Goal: Task Accomplishment & Management: Use online tool/utility

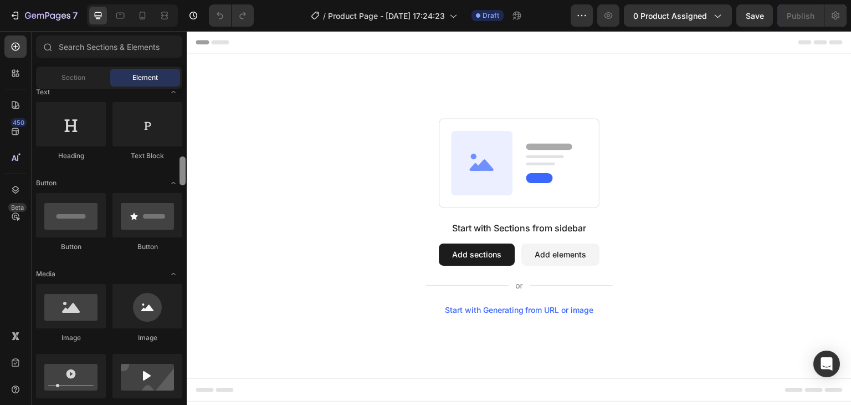
scroll to position [237, 0]
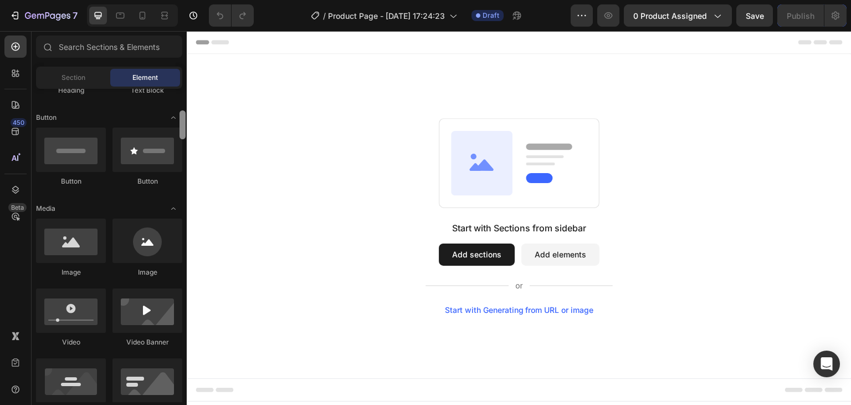
drag, startPoint x: 371, startPoint y: 144, endPoint x: 189, endPoint y: 155, distance: 182.1
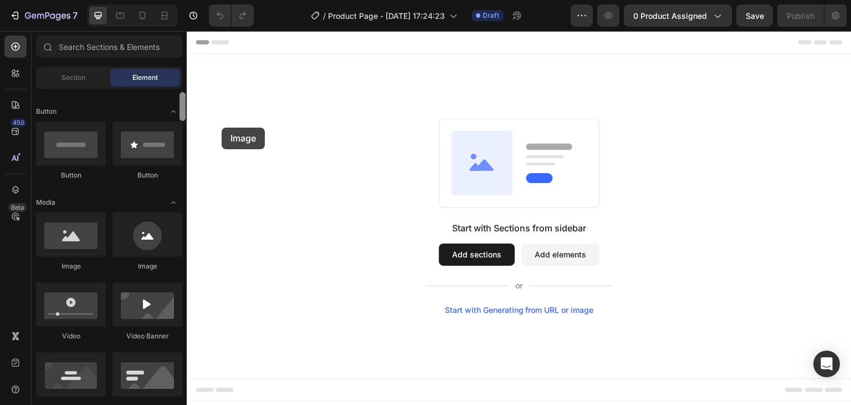
scroll to position [226, 0]
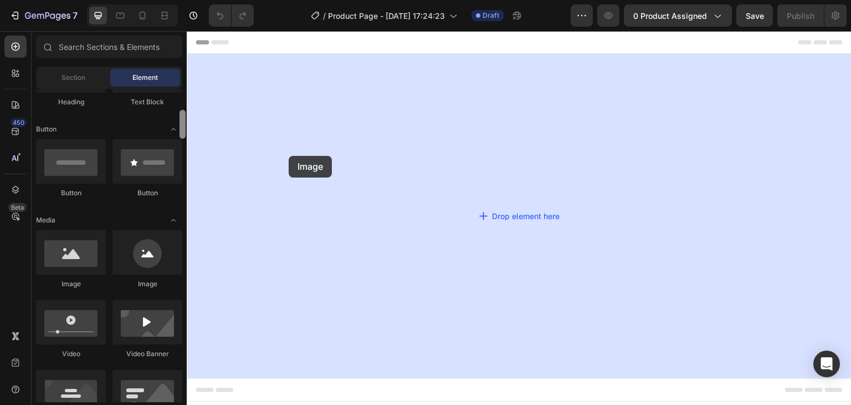
drag, startPoint x: 266, startPoint y: 176, endPoint x: 289, endPoint y: 156, distance: 30.2
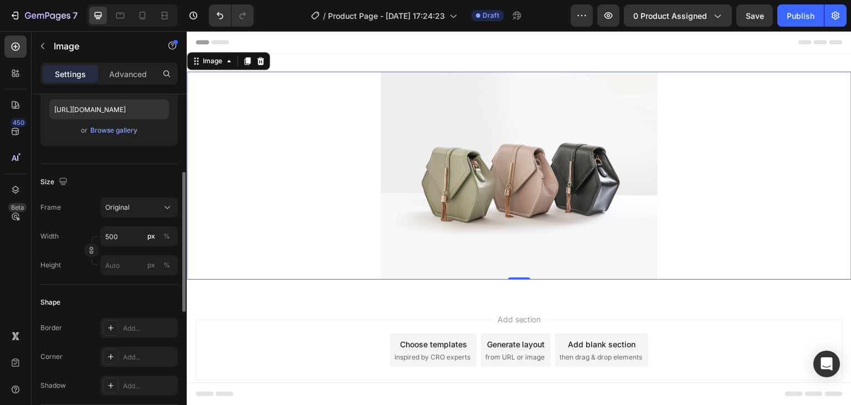
scroll to position [193, 0]
click at [125, 238] on input "500" at bounding box center [139, 237] width 78 height 20
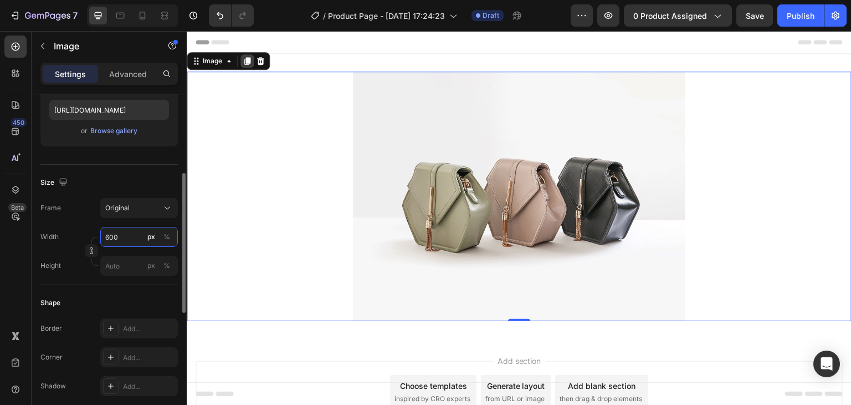
type input "600"
click at [249, 65] on div at bounding box center [247, 60] width 13 height 13
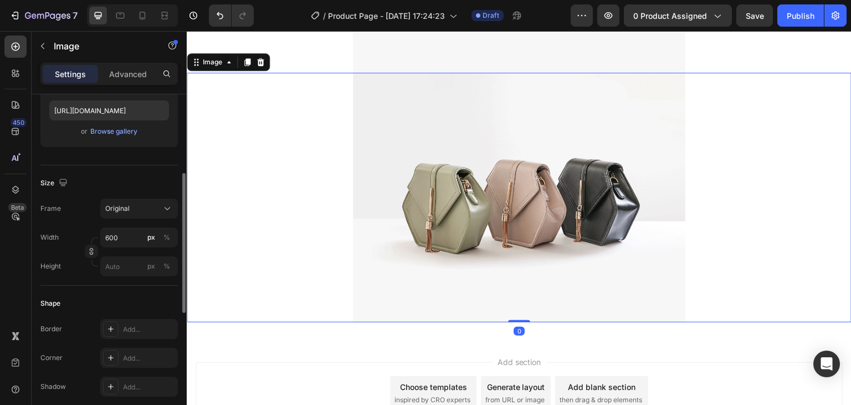
scroll to position [251, 0]
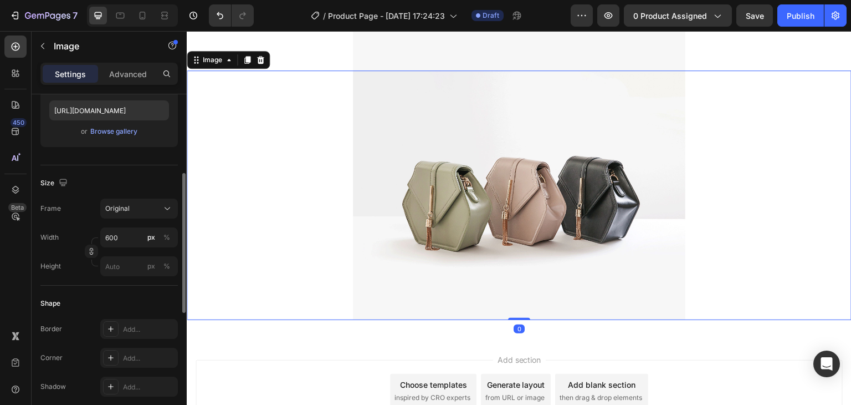
click at [249, 65] on div at bounding box center [247, 59] width 13 height 13
click at [12, 45] on icon at bounding box center [16, 47] width 8 height 8
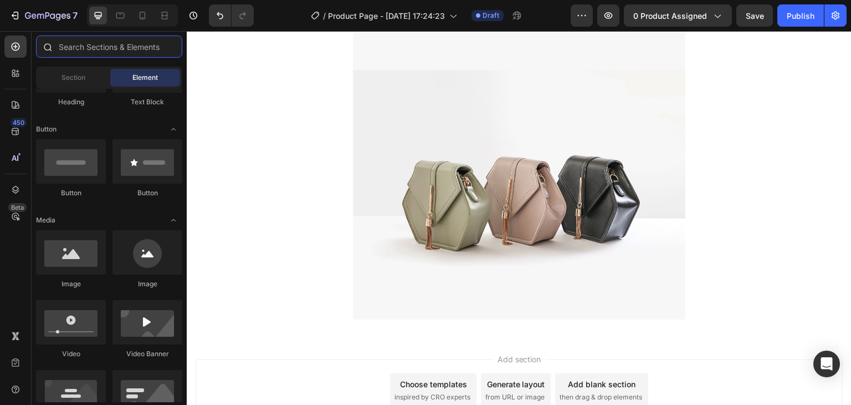
click at [84, 42] on input "text" at bounding box center [109, 46] width 146 height 22
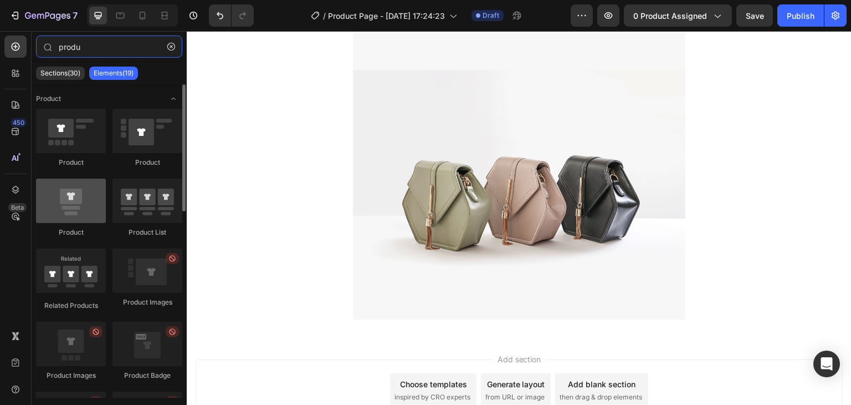
type input "produ"
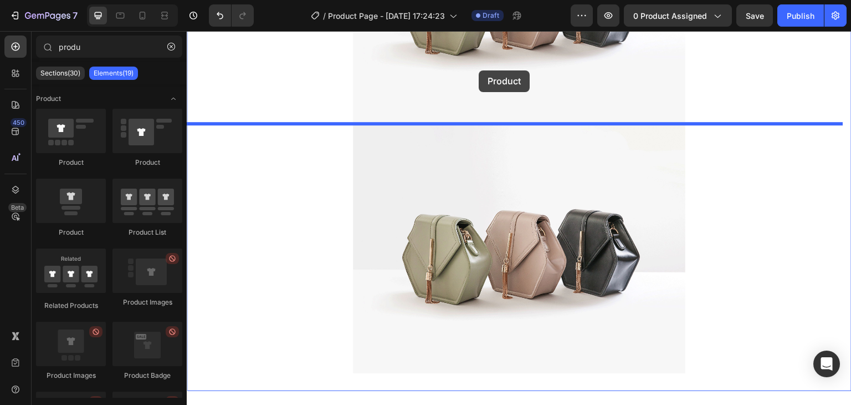
scroll to position [433, 0]
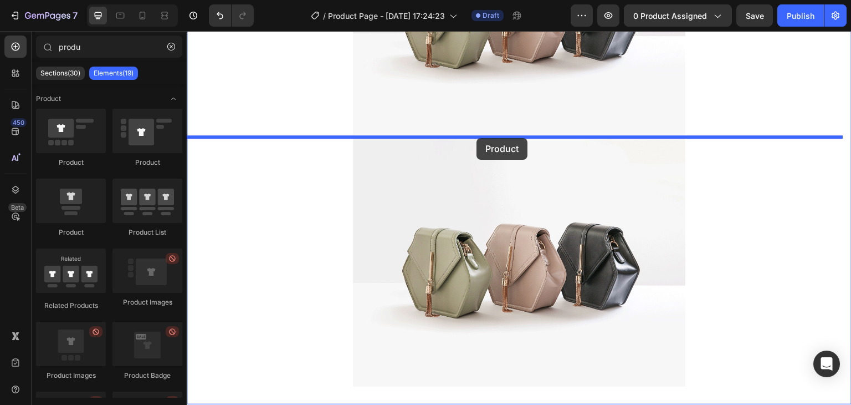
drag, startPoint x: 272, startPoint y: 240, endPoint x: 476, endPoint y: 137, distance: 229.0
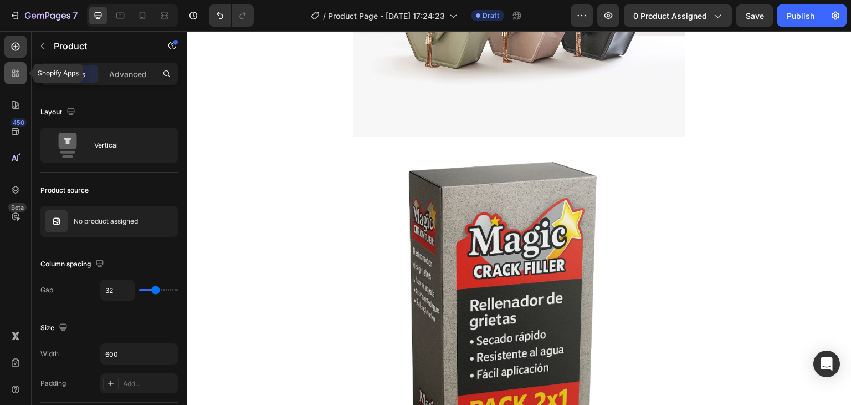
click at [13, 78] on icon at bounding box center [15, 73] width 11 height 11
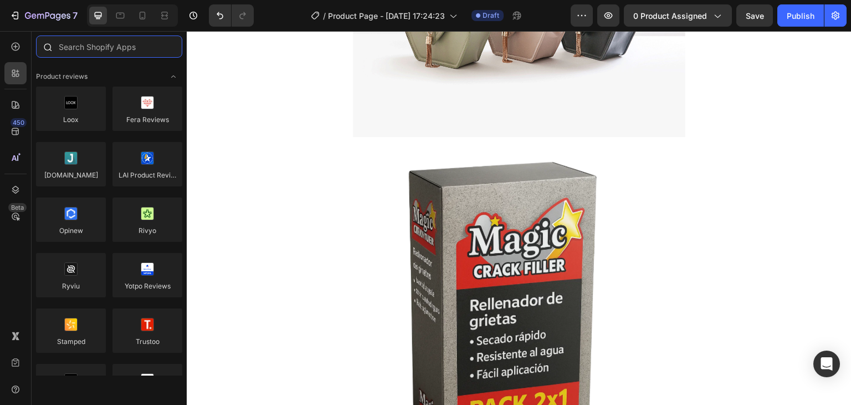
click at [86, 54] on input "text" at bounding box center [109, 46] width 146 height 22
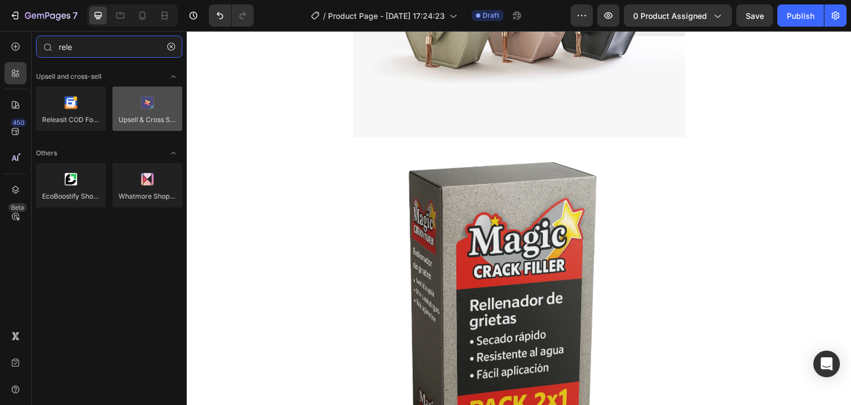
type input "rele"
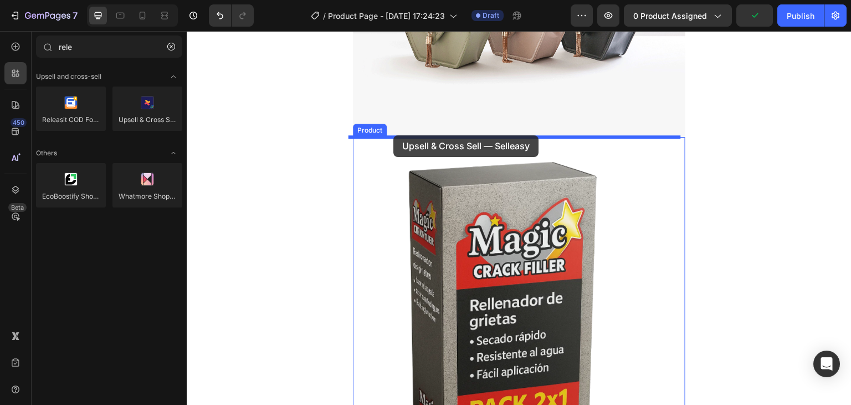
drag, startPoint x: 300, startPoint y: 141, endPoint x: 393, endPoint y: 135, distance: 93.3
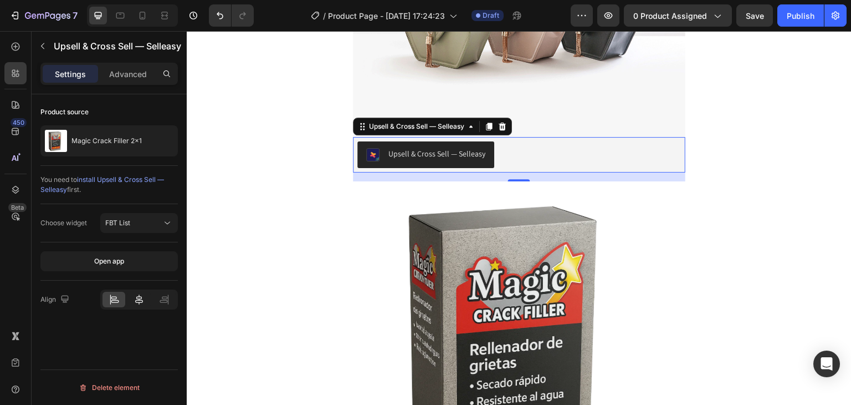
click at [139, 301] on icon at bounding box center [139, 299] width 8 height 10
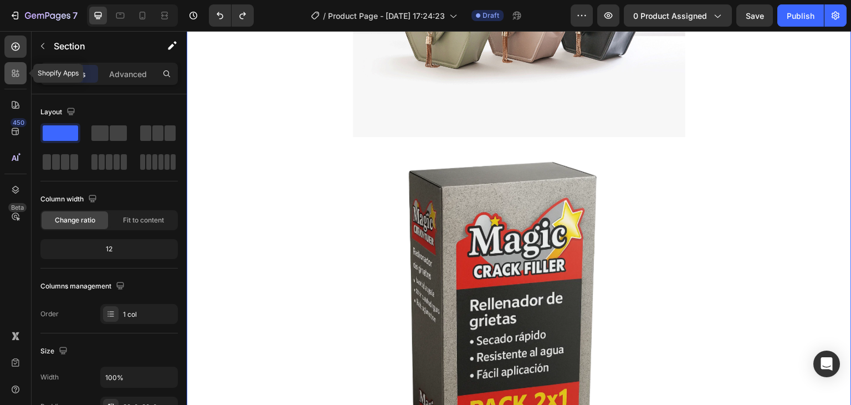
click at [9, 76] on div at bounding box center [15, 73] width 22 height 22
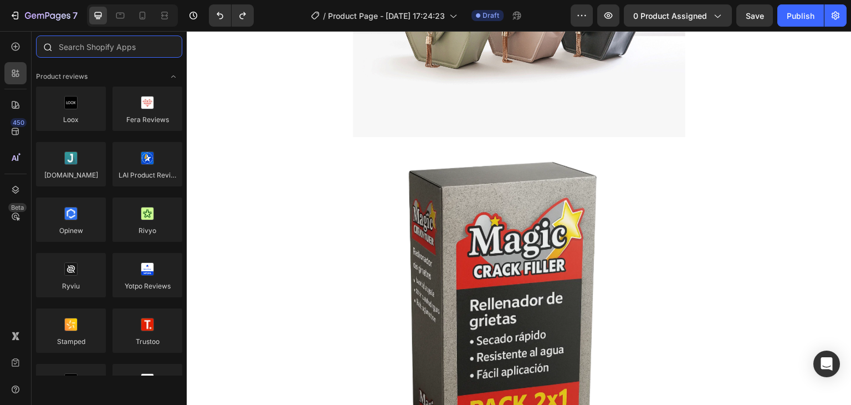
click at [88, 45] on input "text" at bounding box center [109, 46] width 146 height 22
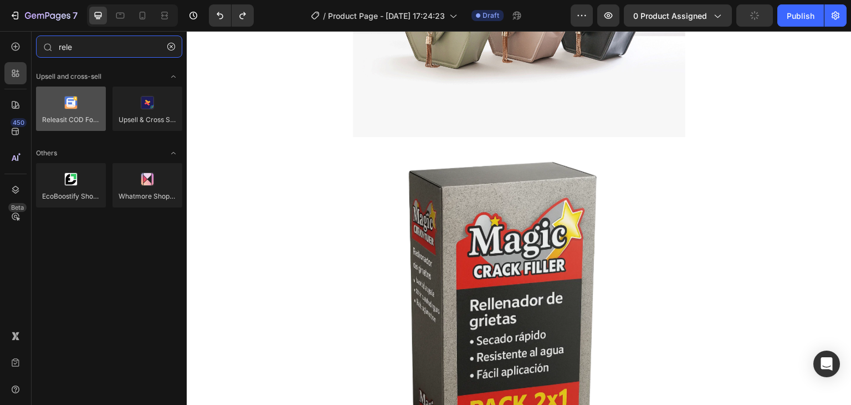
type input "rele"
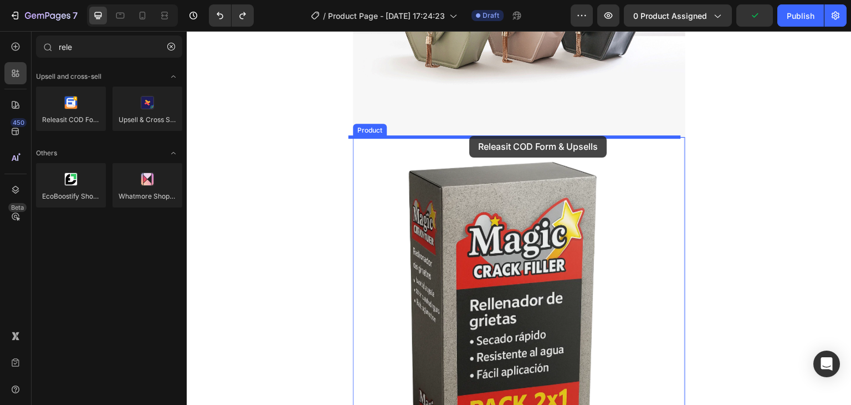
drag, startPoint x: 275, startPoint y: 136, endPoint x: 469, endPoint y: 136, distance: 194.0
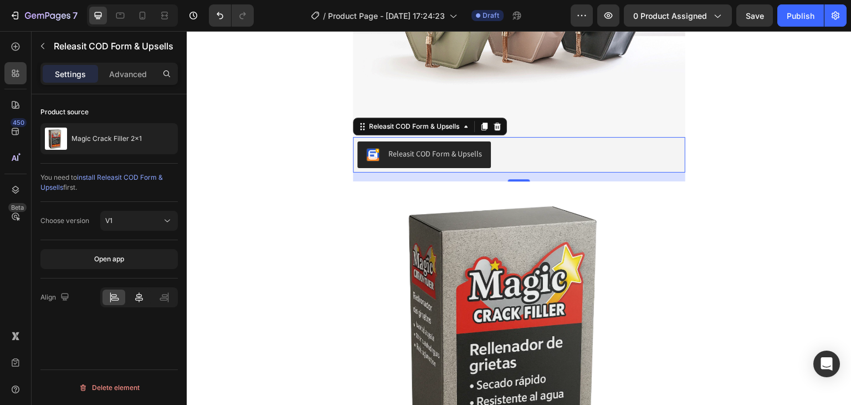
click at [138, 299] on icon at bounding box center [139, 297] width 8 height 10
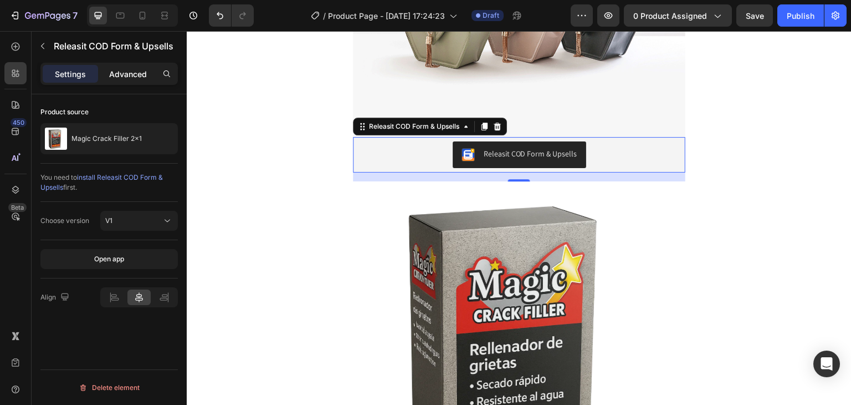
click at [120, 74] on p "Advanced" at bounding box center [128, 74] width 38 height 12
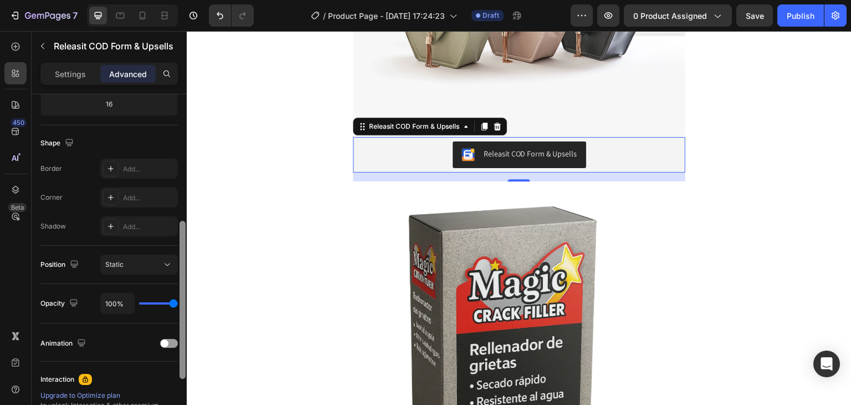
scroll to position [278, 0]
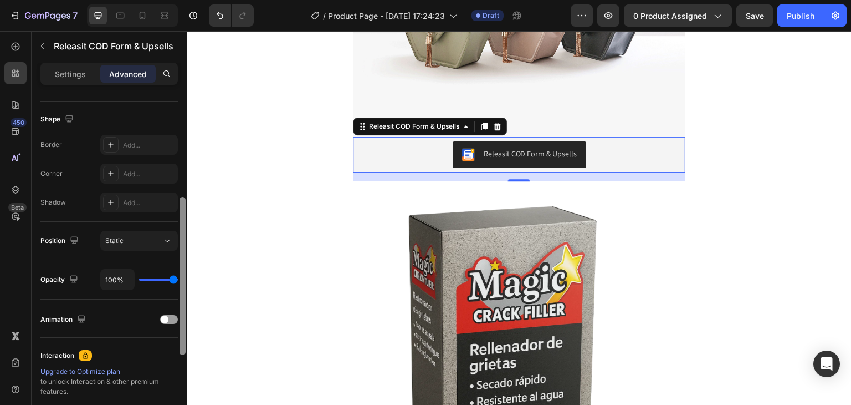
drag, startPoint x: 180, startPoint y: 177, endPoint x: 184, endPoint y: 306, distance: 129.2
click at [184, 306] on div at bounding box center [183, 276] width 6 height 158
click at [168, 320] on div at bounding box center [169, 319] width 18 height 9
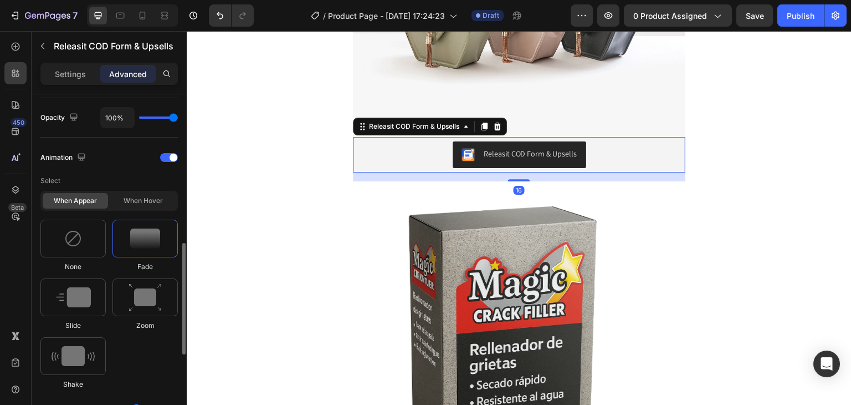
scroll to position [443, 0]
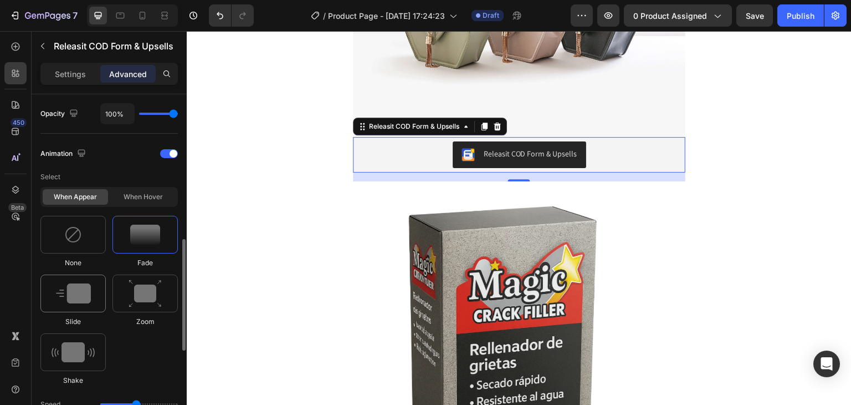
click at [85, 306] on div at bounding box center [72, 293] width 65 height 38
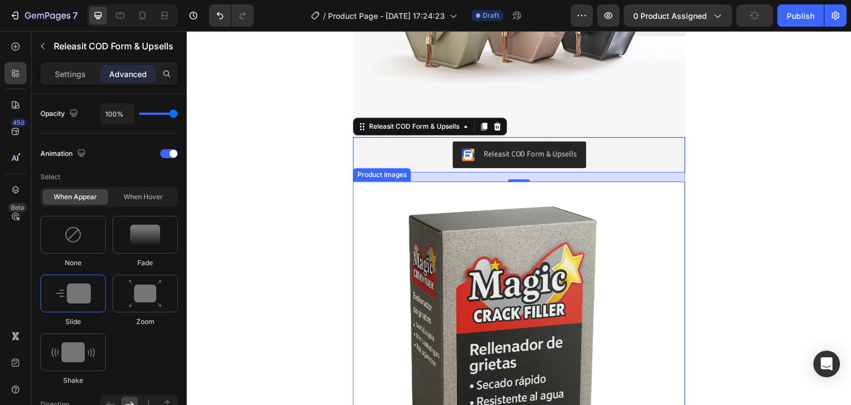
click at [484, 267] on img at bounding box center [519, 347] width 333 height 333
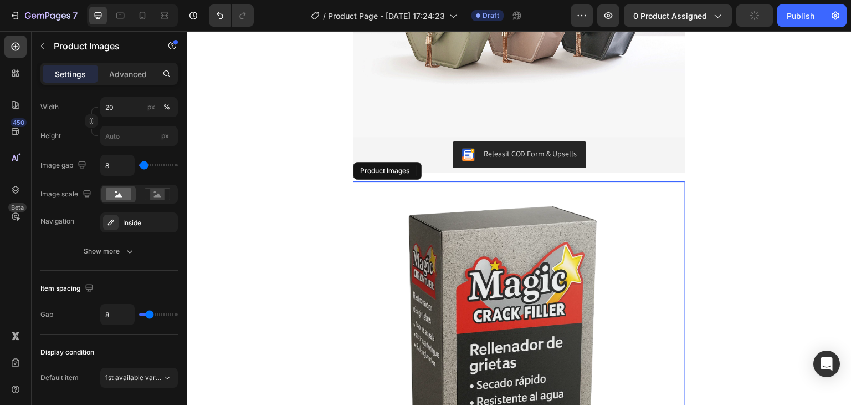
scroll to position [0, 0]
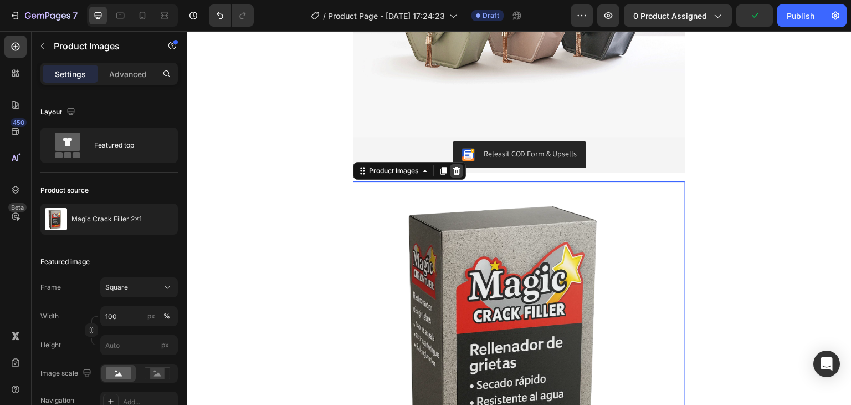
click at [453, 172] on icon at bounding box center [456, 171] width 7 height 8
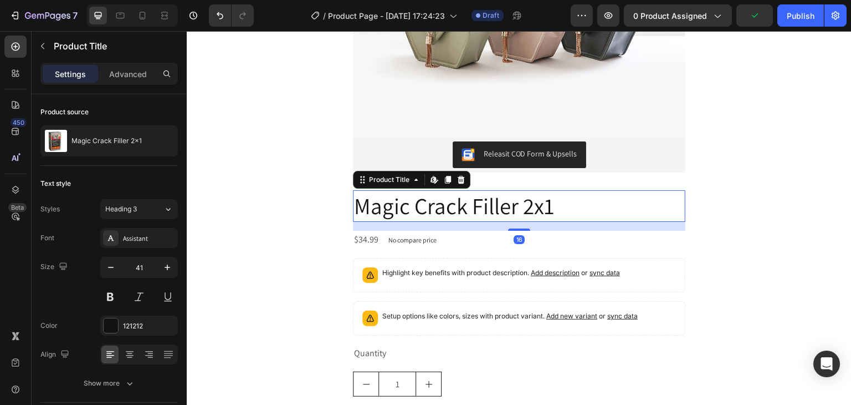
click at [457, 204] on h2 "Magic Crack Filler 2x1" at bounding box center [519, 206] width 333 height 32
click at [458, 182] on icon at bounding box center [461, 180] width 7 height 8
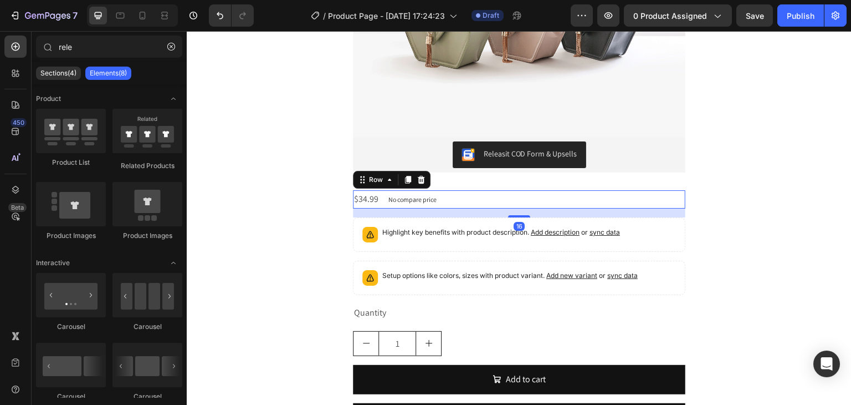
click at [456, 202] on div "$34.99 Product Price Product Price No compare price Product Price Row 16" at bounding box center [519, 199] width 333 height 18
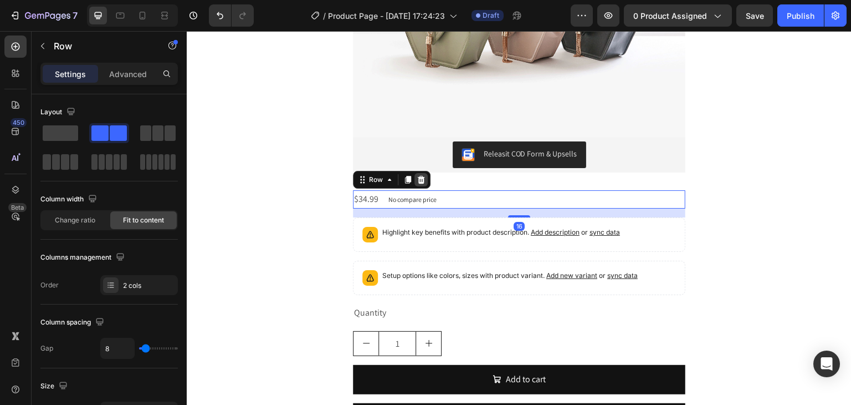
click at [418, 178] on icon at bounding box center [421, 180] width 7 height 8
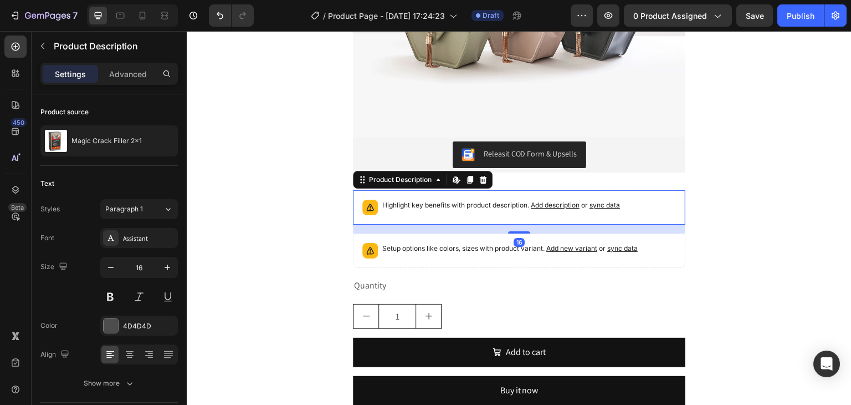
click at [429, 207] on p "Highlight key benefits with product description. Add description or sync data" at bounding box center [501, 205] width 238 height 11
click at [482, 178] on icon at bounding box center [483, 180] width 7 height 8
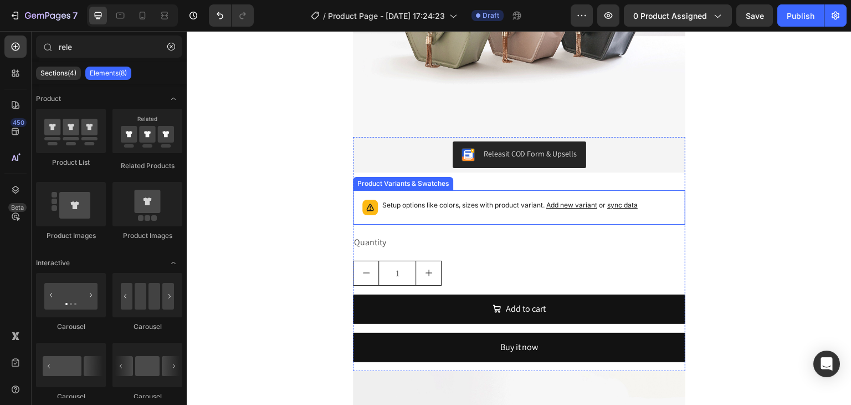
click at [460, 206] on p "Setup options like colors, sizes with product variant. Add new variant or sync …" at bounding box center [509, 205] width 255 height 11
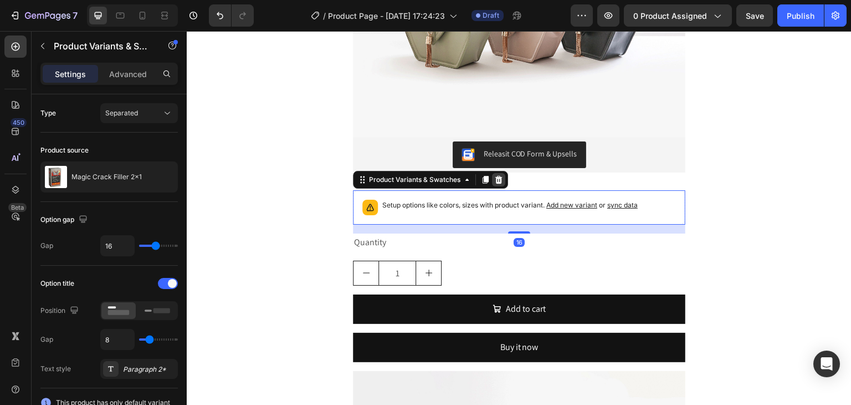
click at [495, 178] on icon at bounding box center [498, 180] width 7 height 8
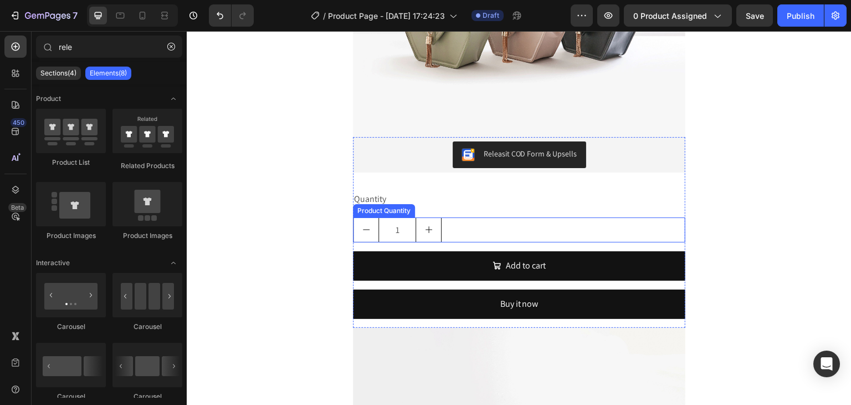
click at [464, 217] on div "1" at bounding box center [519, 229] width 333 height 25
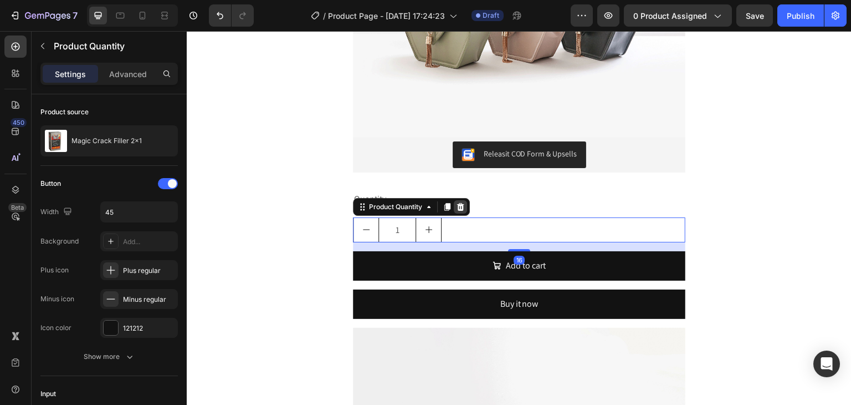
click at [456, 209] on icon at bounding box center [460, 206] width 9 height 9
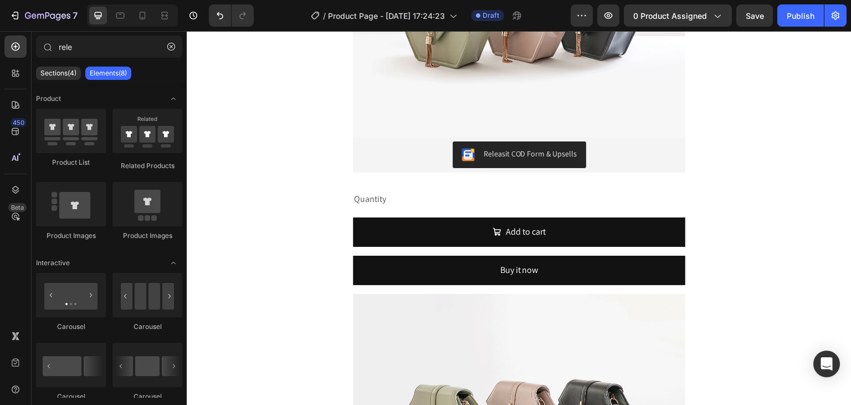
click at [453, 209] on div "Quantity Text Block Add to cart Add to Cart Buy it now Dynamic Checkout" at bounding box center [519, 241] width 333 height 103
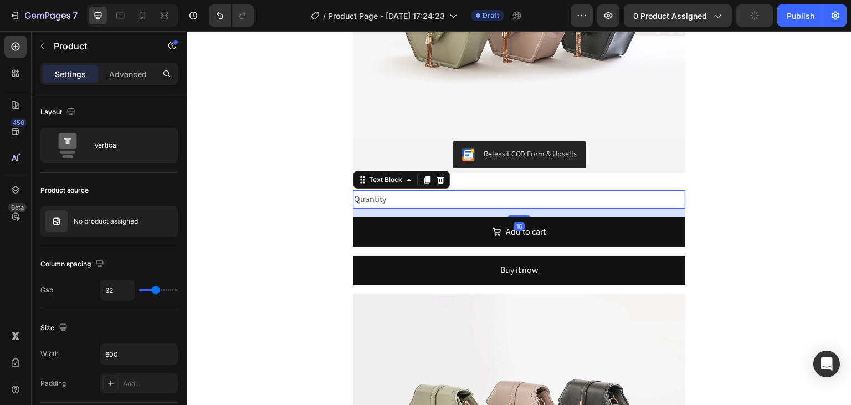
click at [454, 202] on div "Quantity" at bounding box center [519, 199] width 333 height 18
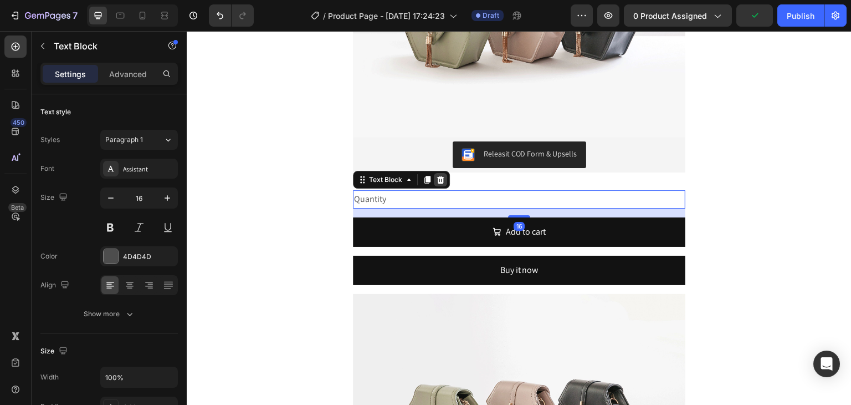
click at [438, 182] on icon at bounding box center [440, 180] width 7 height 8
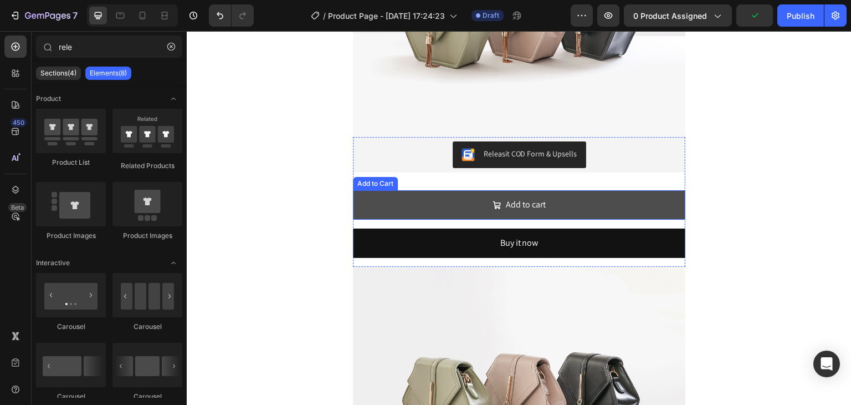
click at [441, 191] on button "Add to cart" at bounding box center [519, 204] width 333 height 29
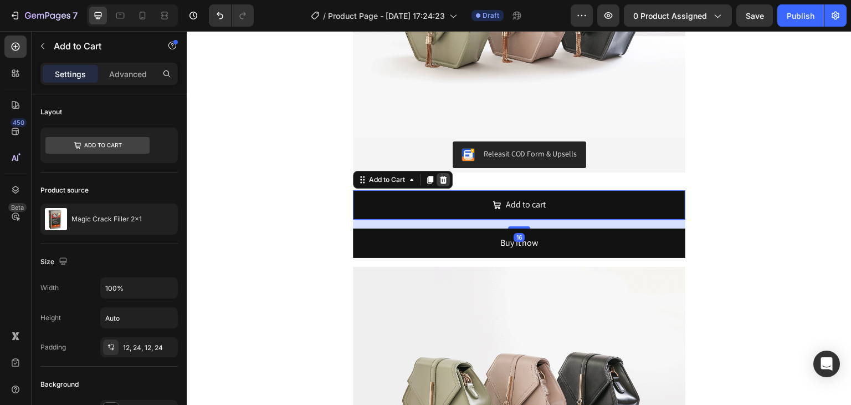
click at [440, 176] on icon at bounding box center [443, 180] width 7 height 8
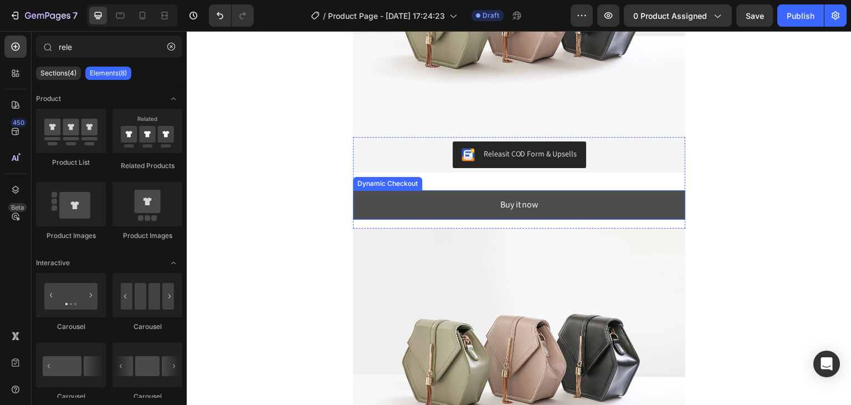
click at [442, 194] on button "Buy it now" at bounding box center [519, 204] width 333 height 29
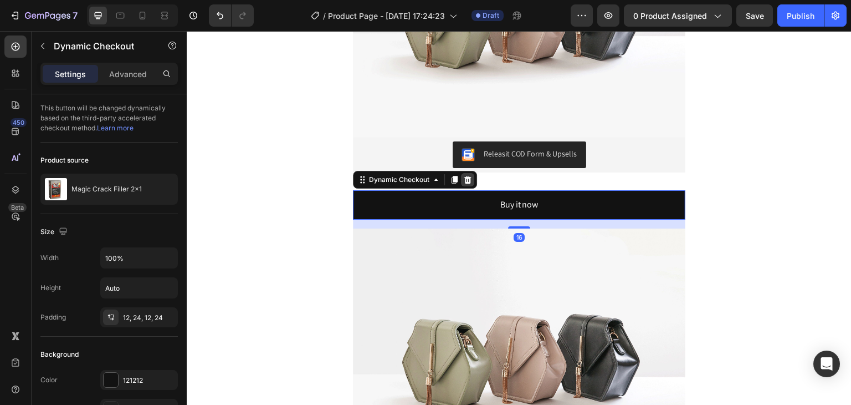
click at [464, 179] on icon at bounding box center [467, 179] width 9 height 9
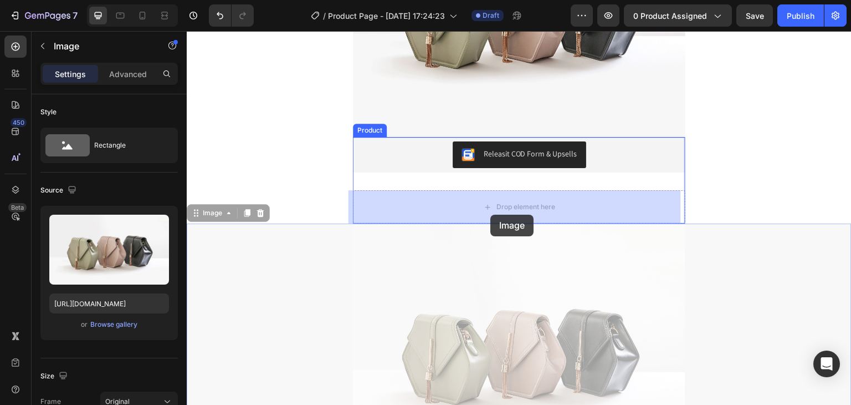
drag, startPoint x: 488, startPoint y: 242, endPoint x: 491, endPoint y: 208, distance: 34.5
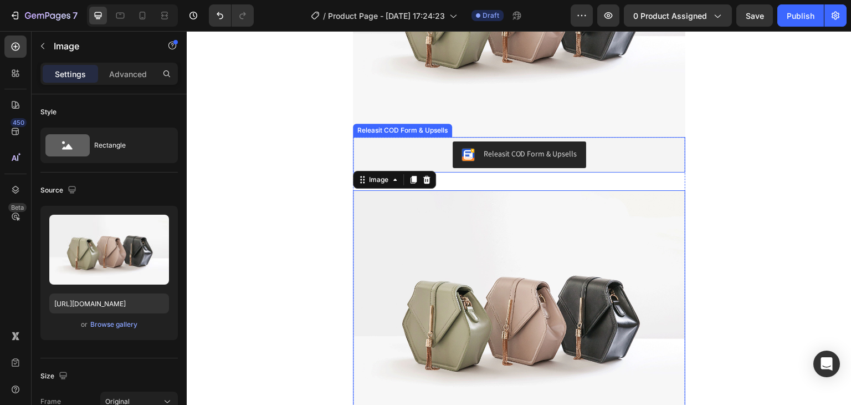
click at [513, 156] on div "Releasit COD Form & Upsells" at bounding box center [531, 154] width 94 height 12
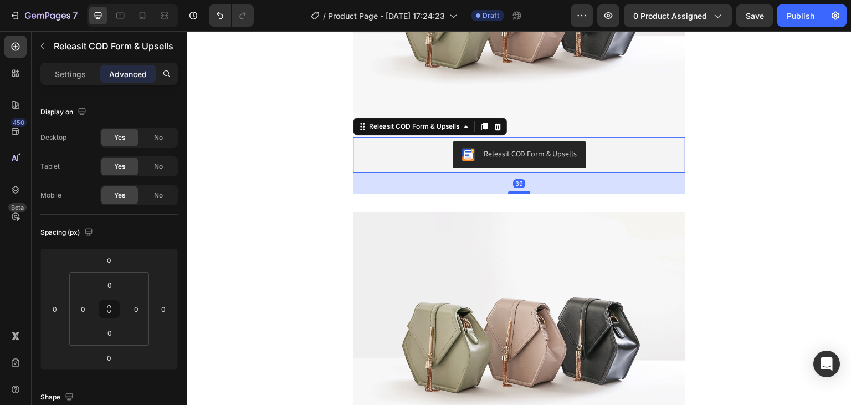
drag, startPoint x: 517, startPoint y: 170, endPoint x: 519, endPoint y: 194, distance: 24.0
click at [519, 194] on div at bounding box center [519, 192] width 22 height 3
type input "43"
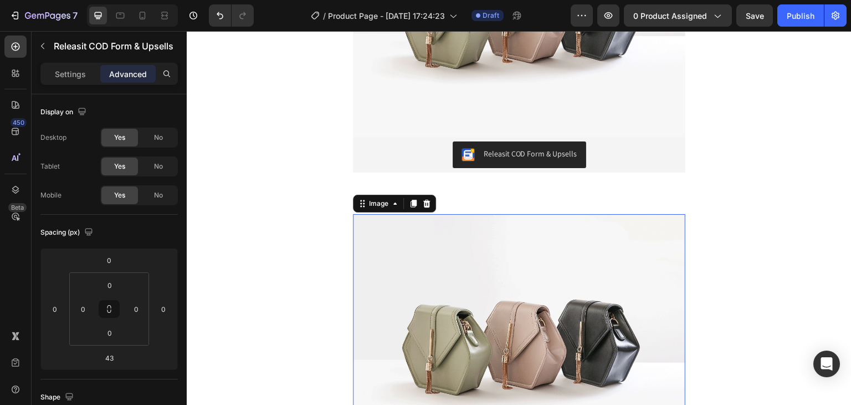
click at [518, 218] on img at bounding box center [519, 338] width 333 height 249
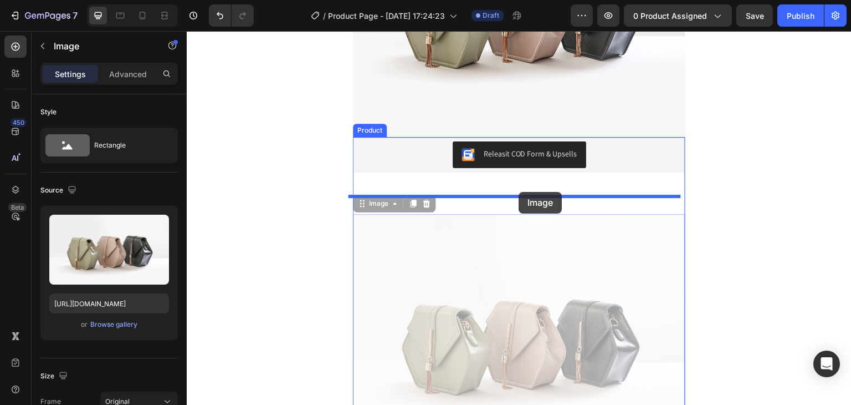
drag, startPoint x: 518, startPoint y: 218, endPoint x: 519, endPoint y: 192, distance: 26.6
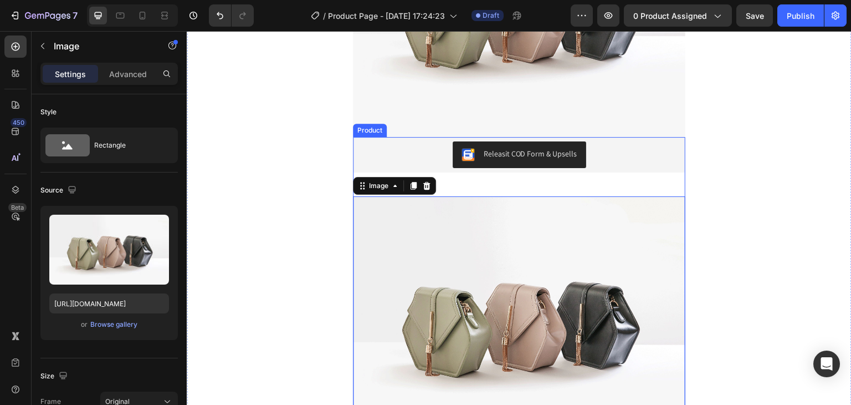
click at [520, 170] on div "Releasit COD Form & Upsells" at bounding box center [519, 154] width 333 height 35
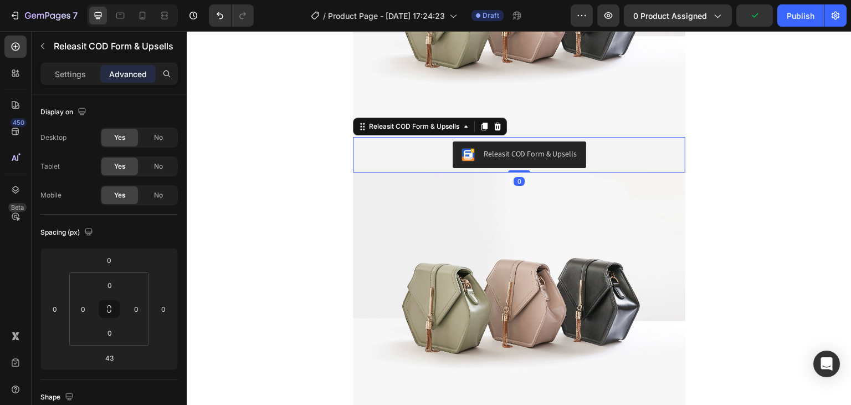
drag, startPoint x: 519, startPoint y: 194, endPoint x: 522, endPoint y: 137, distance: 56.6
click at [522, 137] on div "Releasit COD Form & Upsells Releasit COD Form & Upsells 0" at bounding box center [519, 154] width 333 height 35
type input "0"
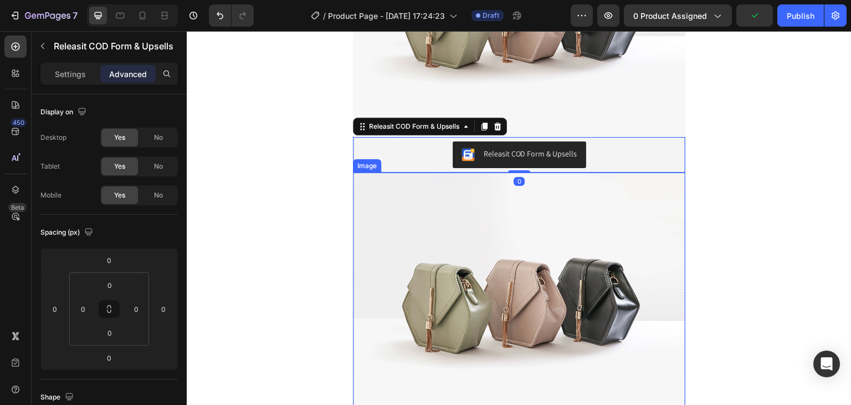
click at [531, 236] on img at bounding box center [519, 296] width 333 height 249
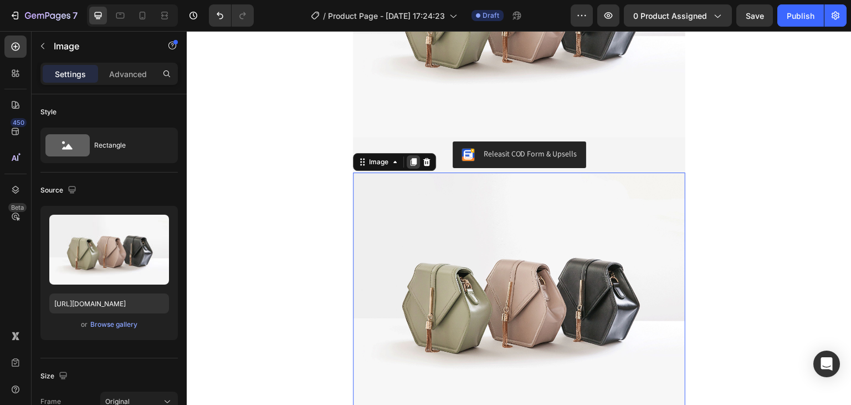
click at [411, 159] on icon at bounding box center [414, 162] width 6 height 8
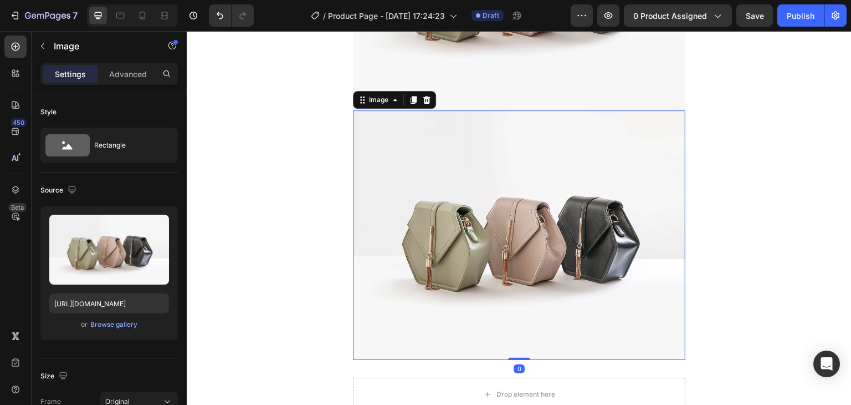
scroll to position [785, 0]
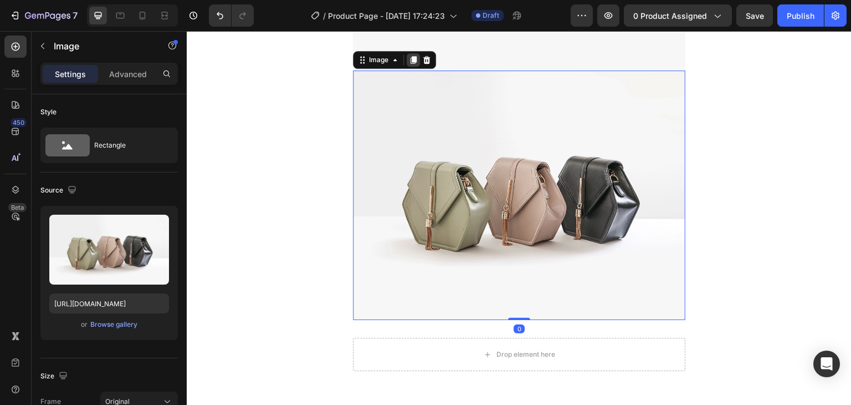
click at [411, 59] on icon at bounding box center [414, 60] width 6 height 8
click at [411, 59] on icon at bounding box center [414, 59] width 6 height 8
click at [411, 59] on icon at bounding box center [414, 61] width 6 height 8
click at [411, 59] on icon at bounding box center [414, 60] width 6 height 8
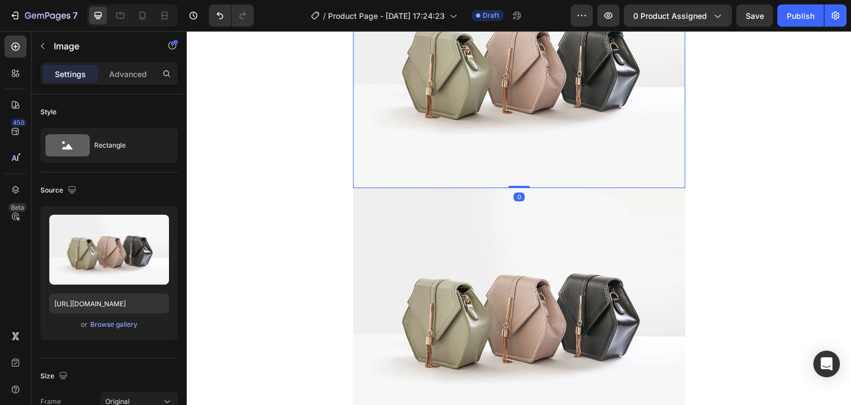
scroll to position [1167, 0]
click at [17, 75] on icon at bounding box center [15, 73] width 11 height 11
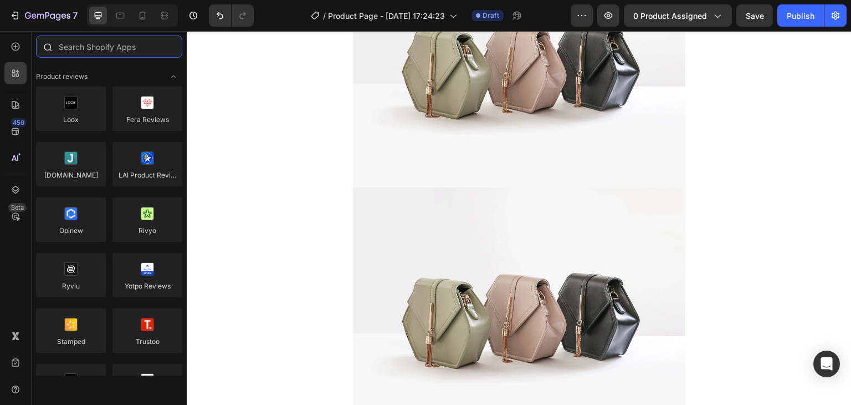
click at [76, 43] on input "text" at bounding box center [109, 46] width 146 height 22
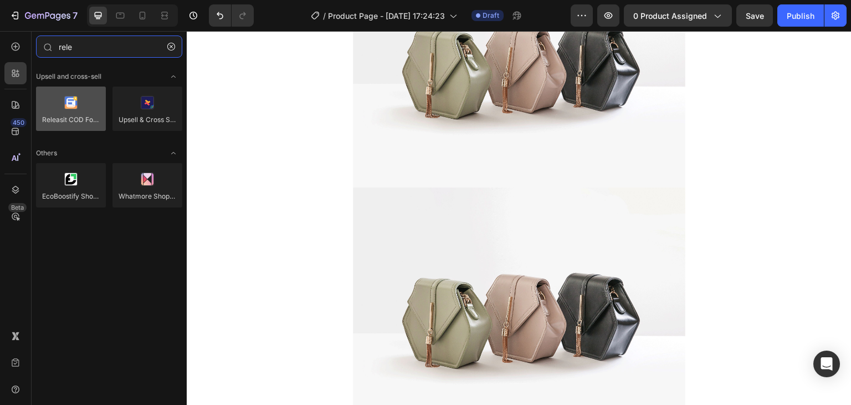
type input "rele"
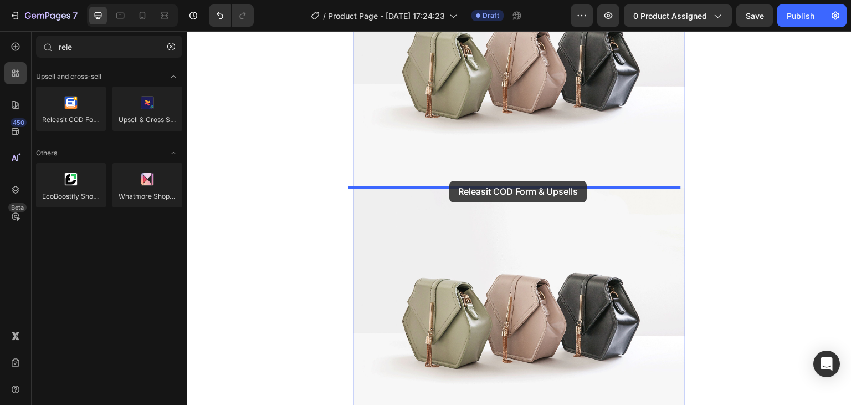
drag, startPoint x: 253, startPoint y: 142, endPoint x: 449, endPoint y: 181, distance: 199.9
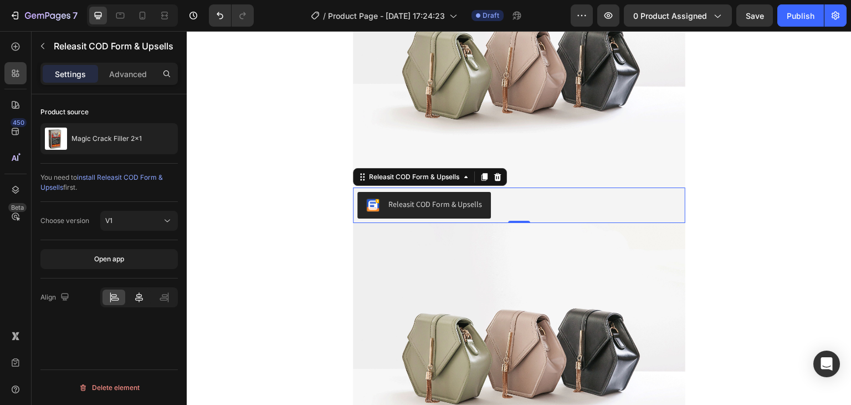
click at [141, 293] on icon at bounding box center [139, 297] width 11 height 11
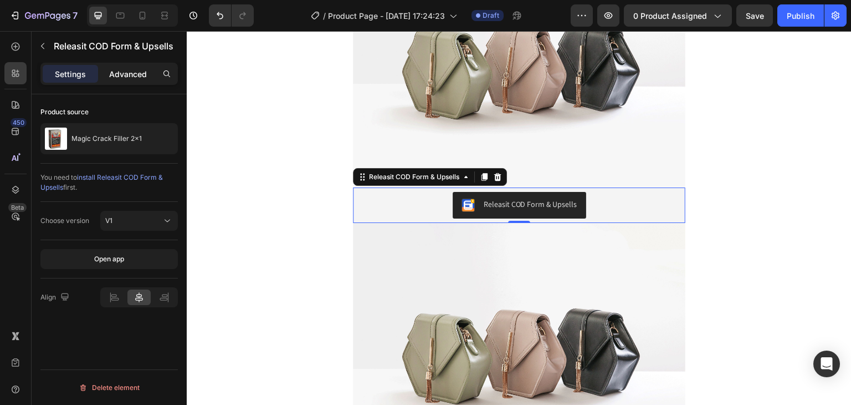
click at [126, 77] on p "Advanced" at bounding box center [128, 74] width 38 height 12
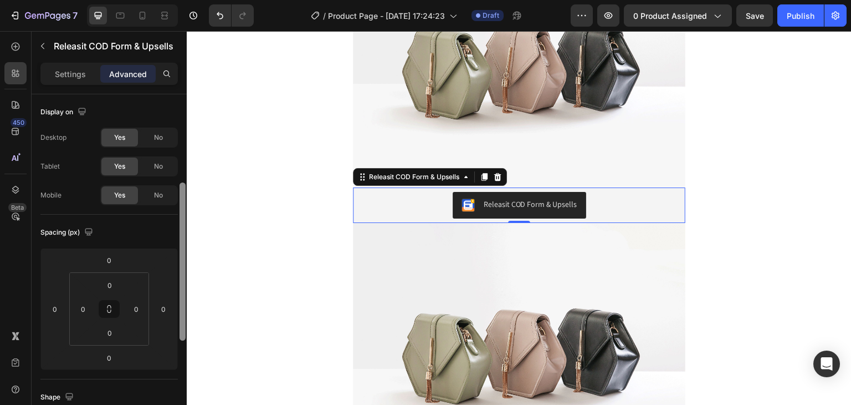
scroll to position [60, 0]
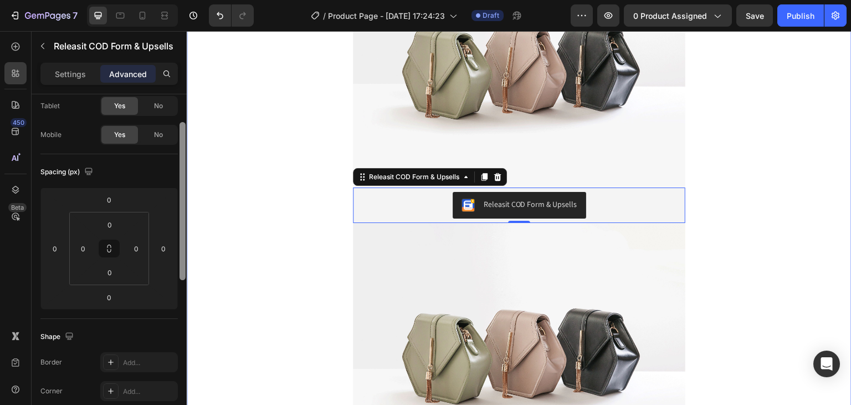
drag, startPoint x: 371, startPoint y: 157, endPoint x: 204, endPoint y: 310, distance: 226.7
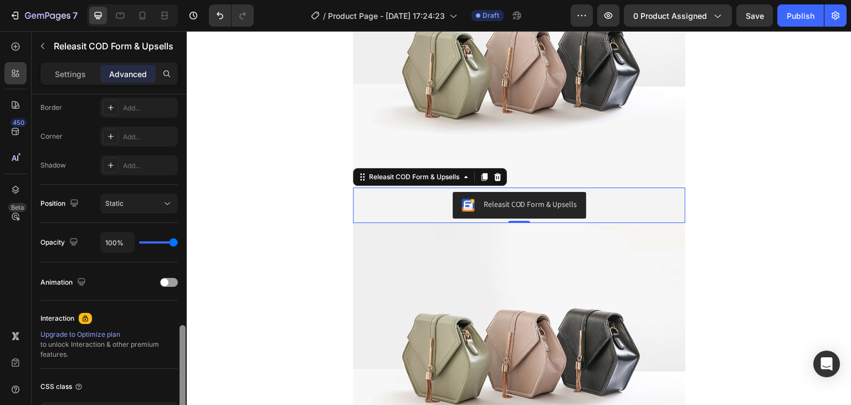
scroll to position [396, 0]
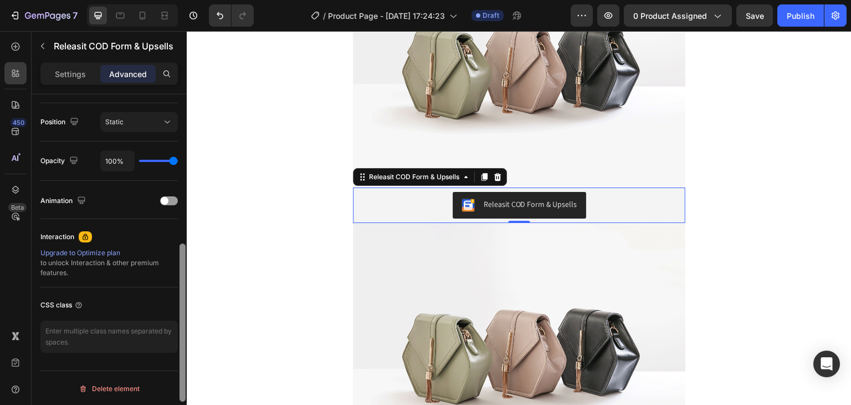
drag, startPoint x: 184, startPoint y: 272, endPoint x: 183, endPoint y: 326, distance: 54.3
click at [183, 326] on div at bounding box center [183, 322] width 6 height 158
click at [172, 198] on div at bounding box center [169, 200] width 18 height 9
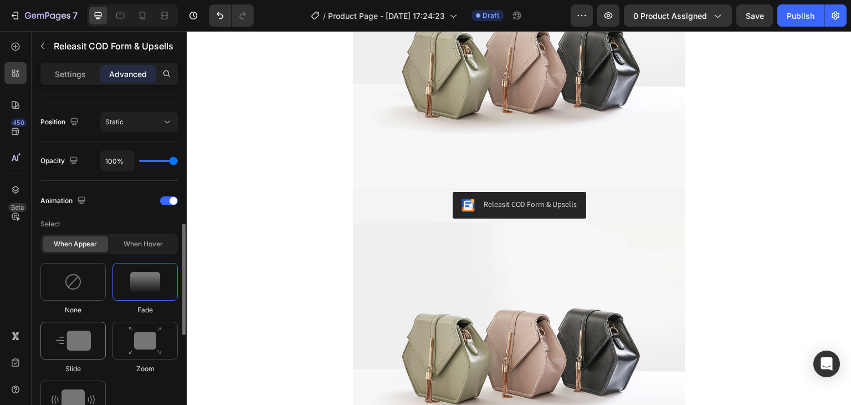
click at [90, 342] on img at bounding box center [73, 340] width 35 height 20
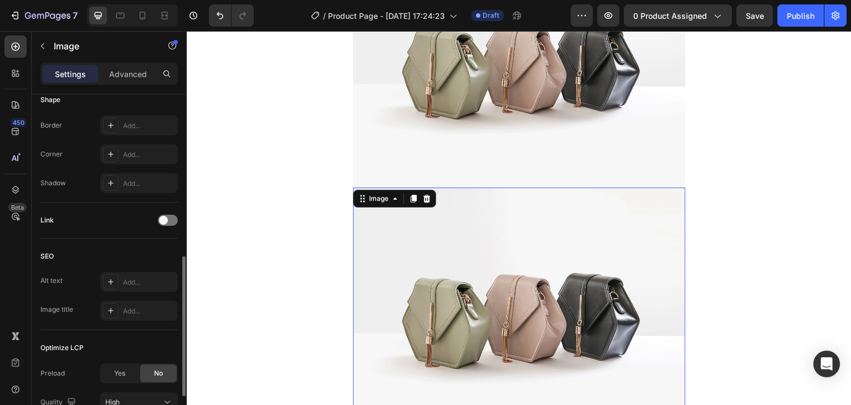
scroll to position [0, 0]
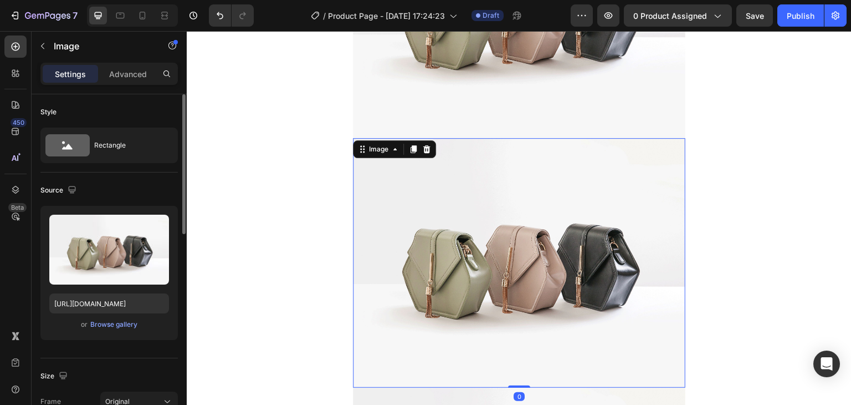
click at [575, 222] on img at bounding box center [519, 262] width 333 height 249
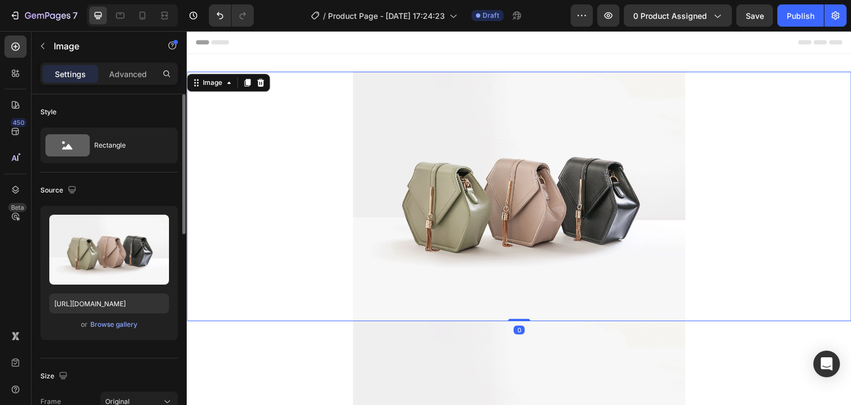
click at [586, 201] on img at bounding box center [519, 195] width 333 height 249
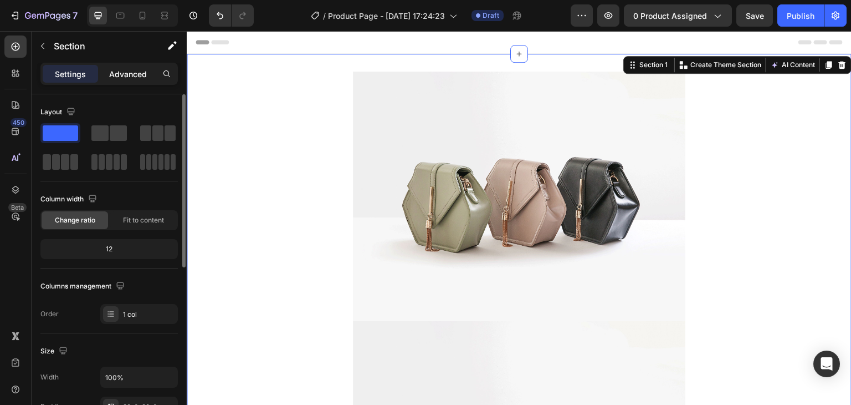
click at [116, 76] on p "Advanced" at bounding box center [128, 74] width 38 height 12
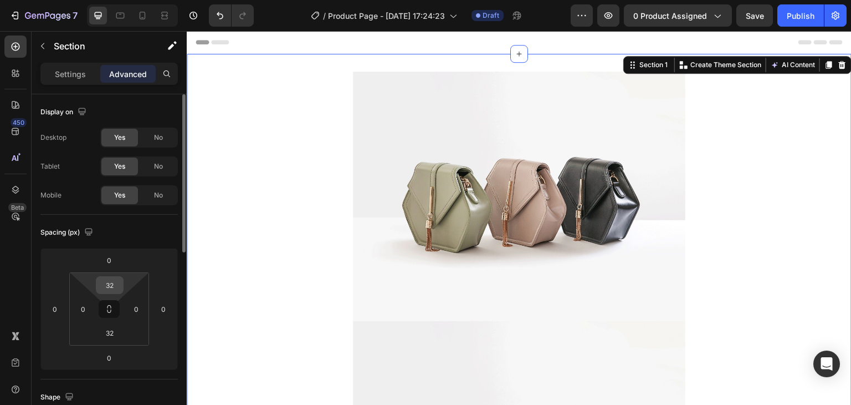
click at [121, 280] on div "32" at bounding box center [110, 285] width 28 height 18
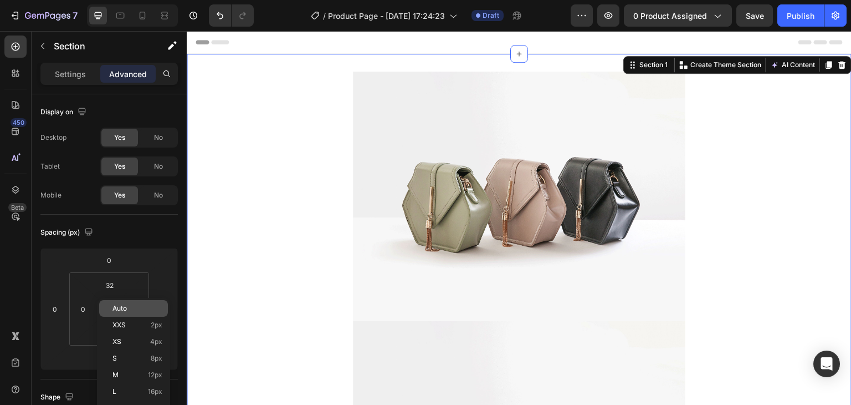
click at [126, 304] on span "Auto" at bounding box center [120, 308] width 14 height 8
type input "Auto"
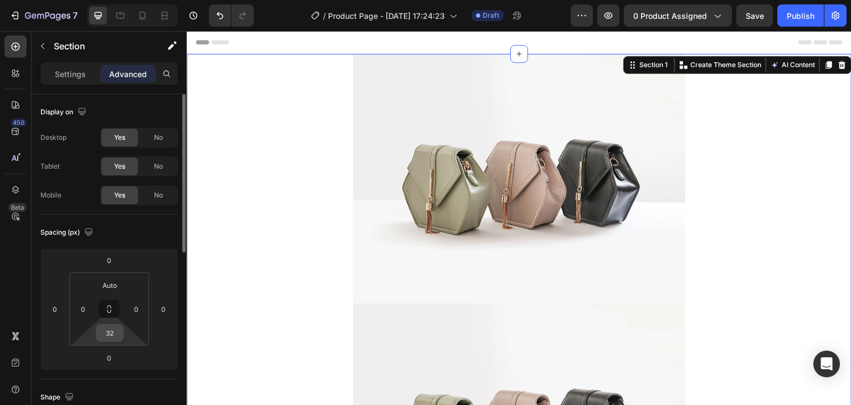
click at [113, 341] on div "32" at bounding box center [110, 333] width 28 height 18
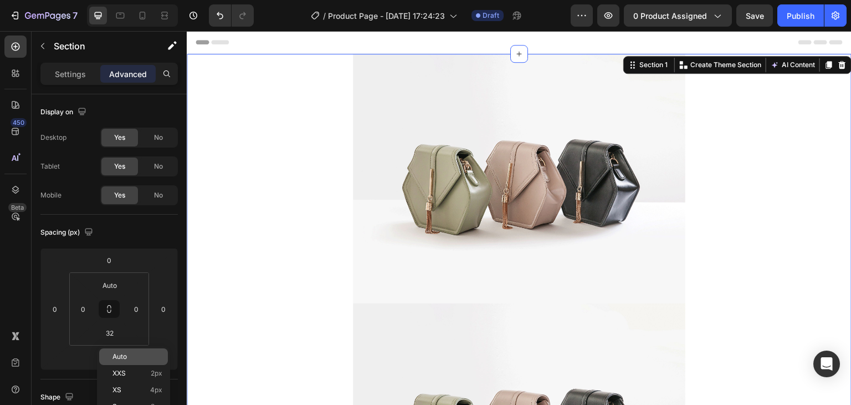
click at [128, 355] on p "Auto" at bounding box center [138, 356] width 50 height 8
type input "Auto"
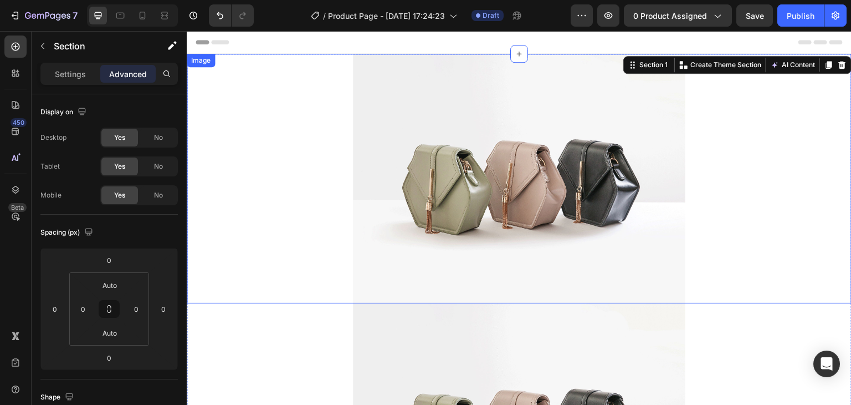
click at [423, 210] on img at bounding box center [519, 178] width 333 height 249
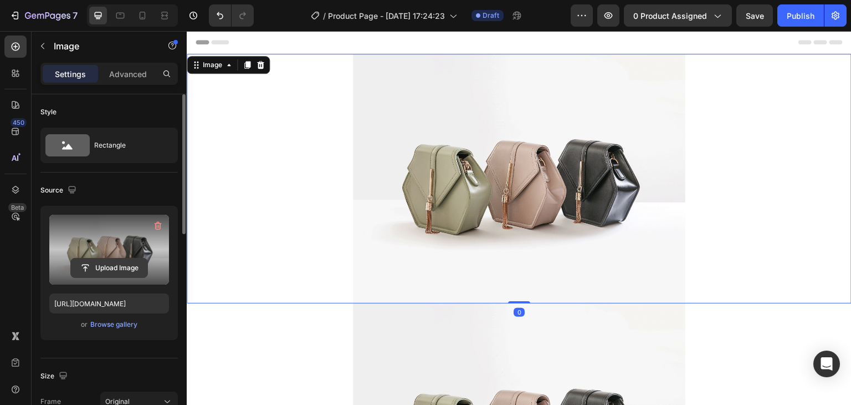
click at [91, 269] on input "file" at bounding box center [109, 267] width 76 height 19
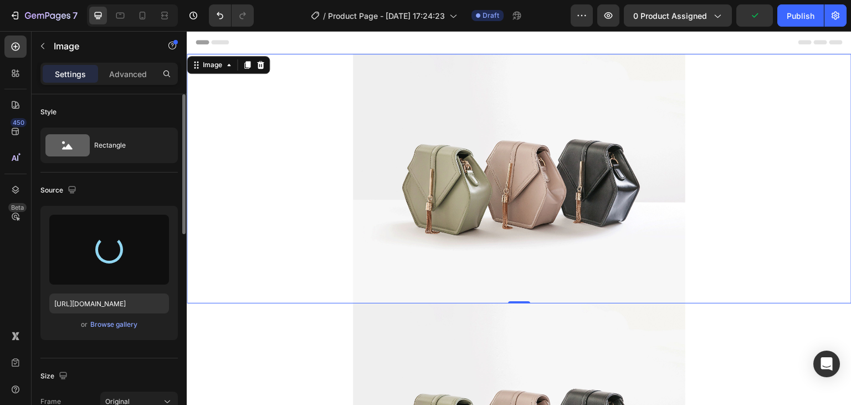
type input "[URL][DOMAIN_NAME]"
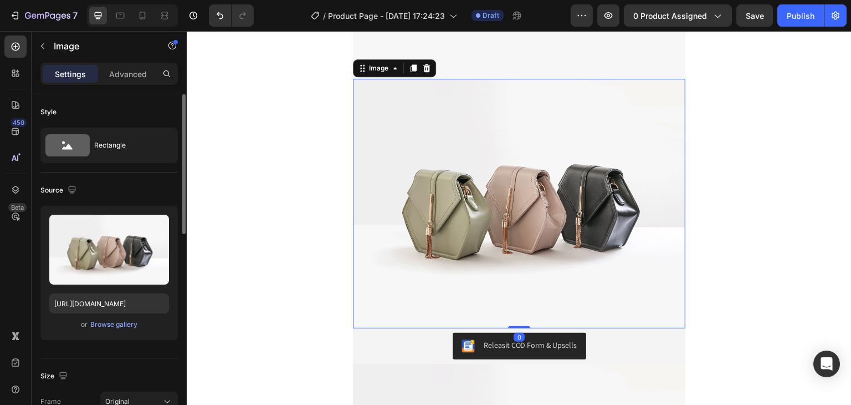
scroll to position [1028, 0]
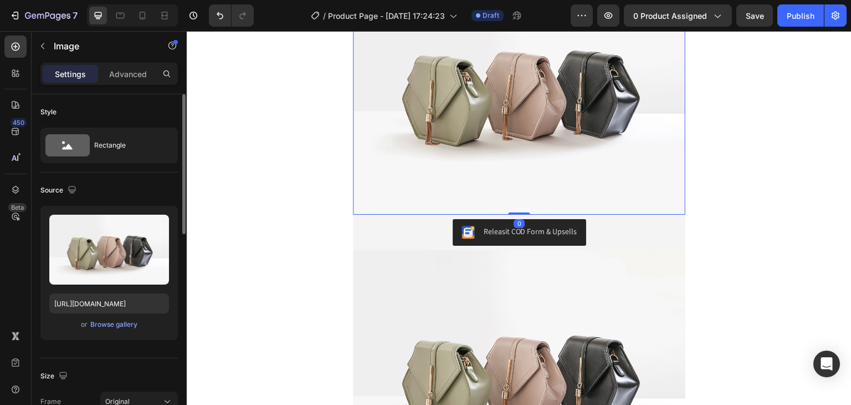
click at [614, 144] on img at bounding box center [519, 89] width 333 height 249
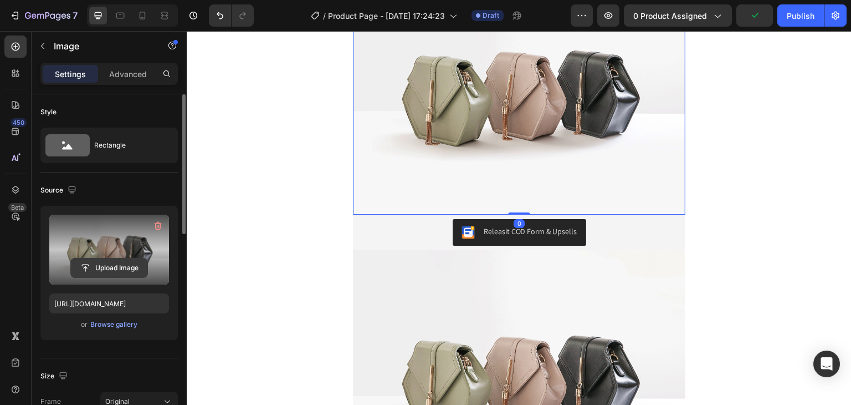
click at [112, 270] on input "file" at bounding box center [109, 267] width 76 height 19
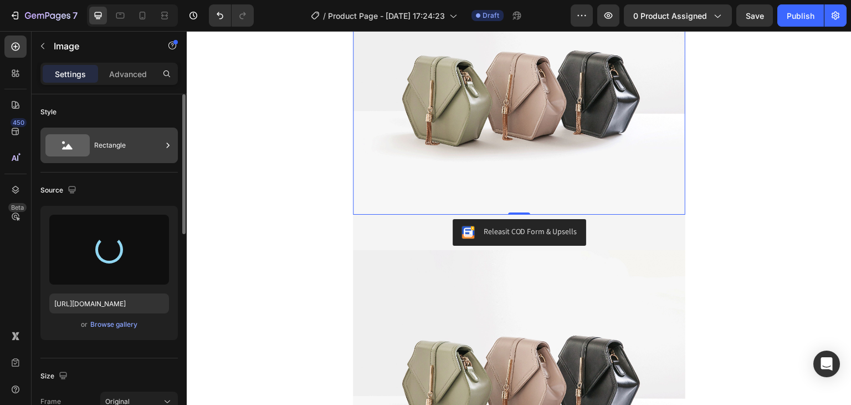
type input "[URL][DOMAIN_NAME]"
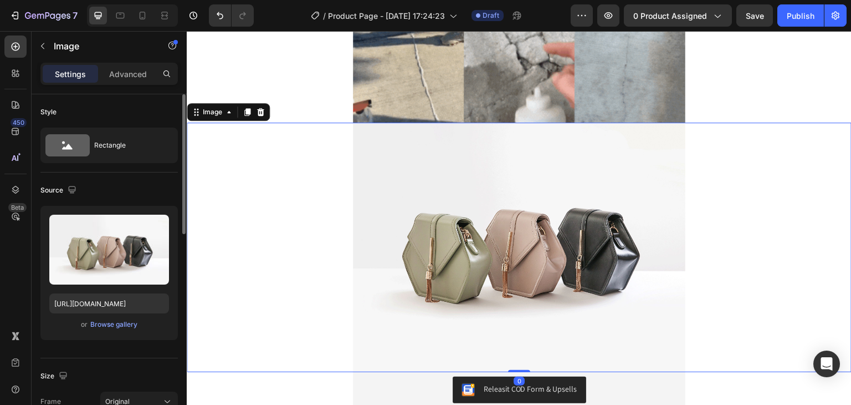
scroll to position [83, 0]
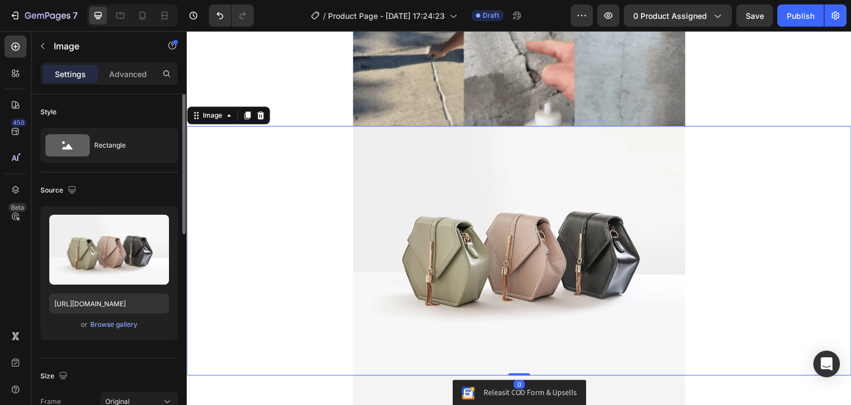
click at [573, 255] on img at bounding box center [519, 250] width 333 height 249
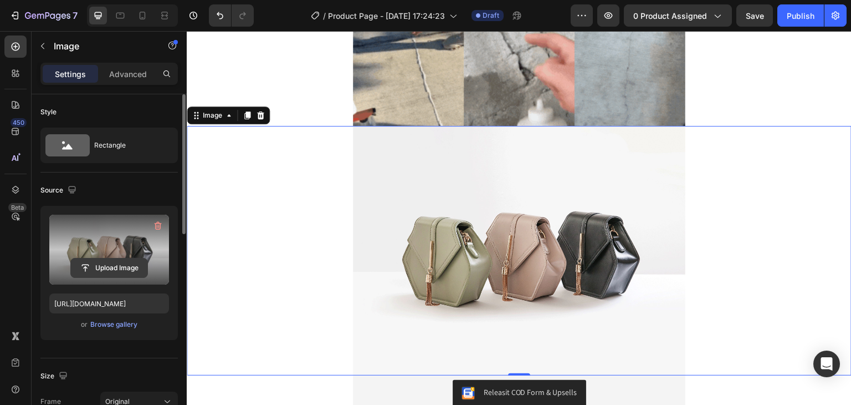
click at [121, 264] on input "file" at bounding box center [109, 267] width 76 height 19
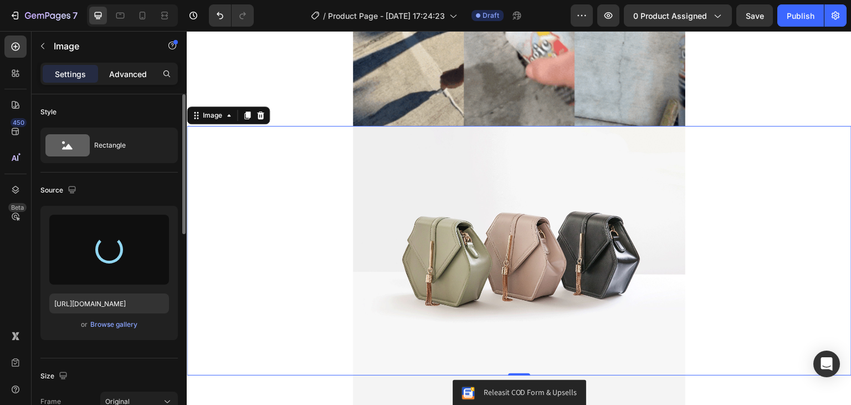
type input "[URL][DOMAIN_NAME]"
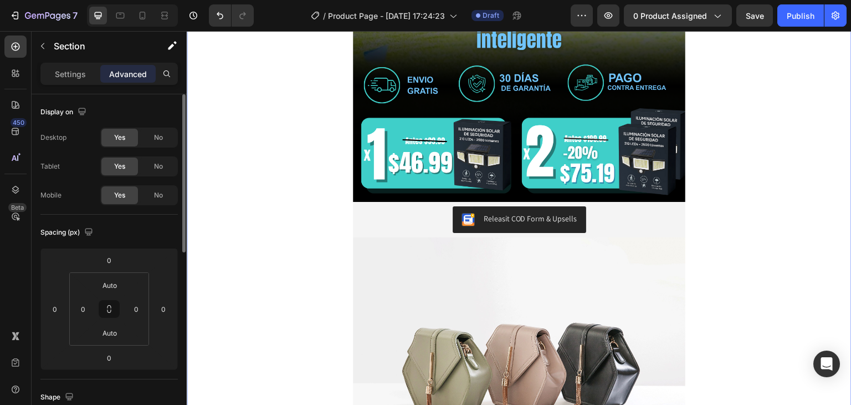
scroll to position [647, 0]
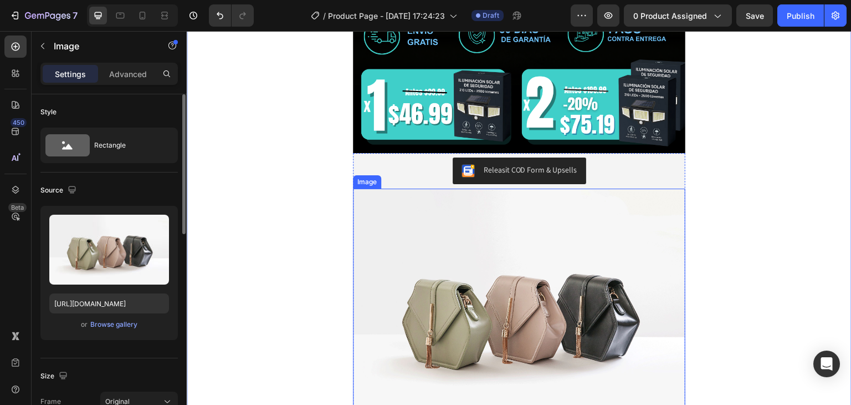
click at [402, 251] on img at bounding box center [519, 312] width 333 height 249
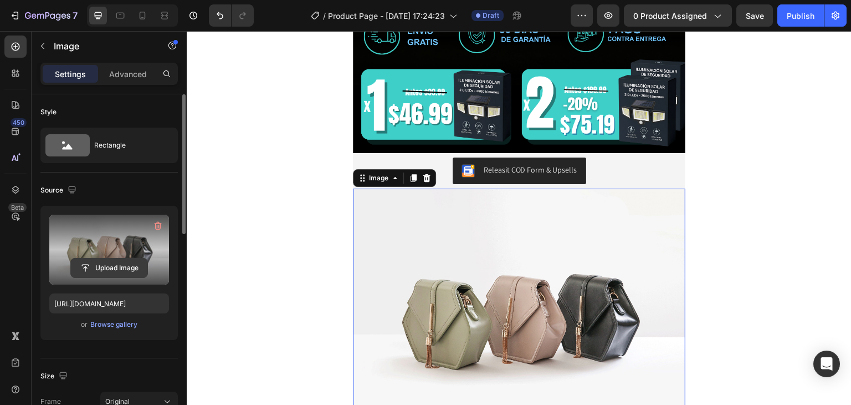
click at [93, 267] on input "file" at bounding box center [109, 267] width 76 height 19
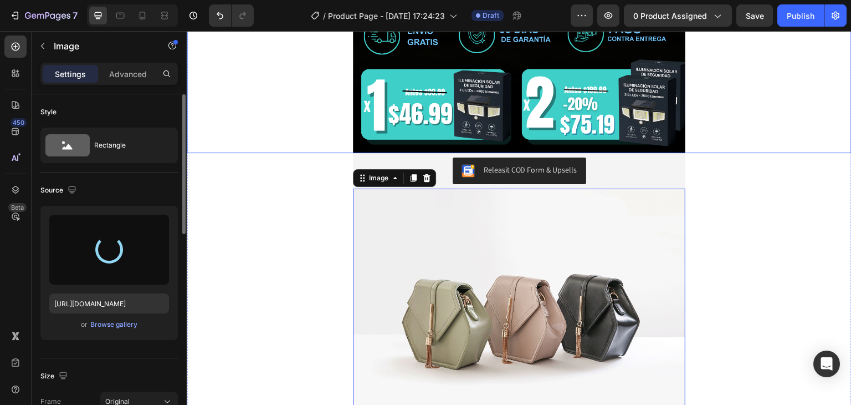
type input "[URL][DOMAIN_NAME]"
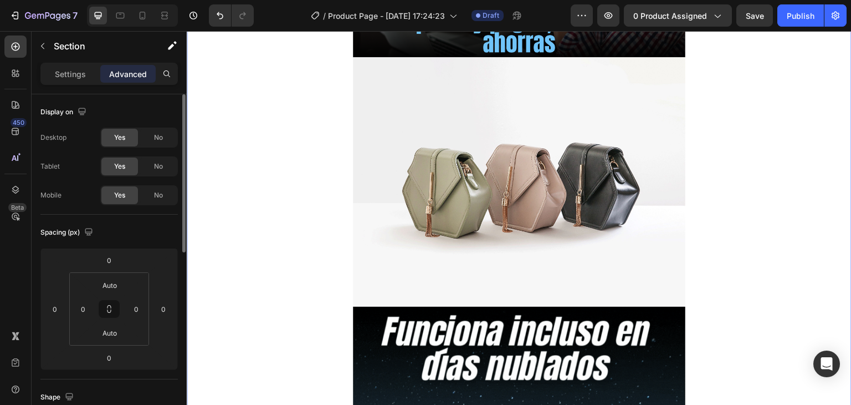
scroll to position [1372, 0]
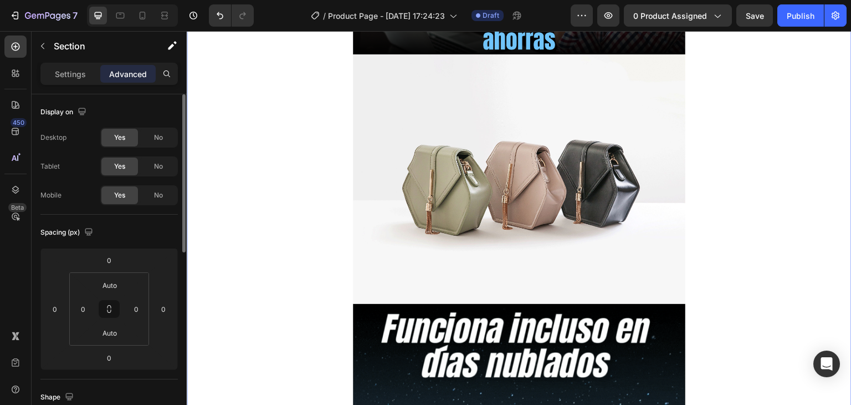
click at [588, 191] on img at bounding box center [519, 178] width 333 height 249
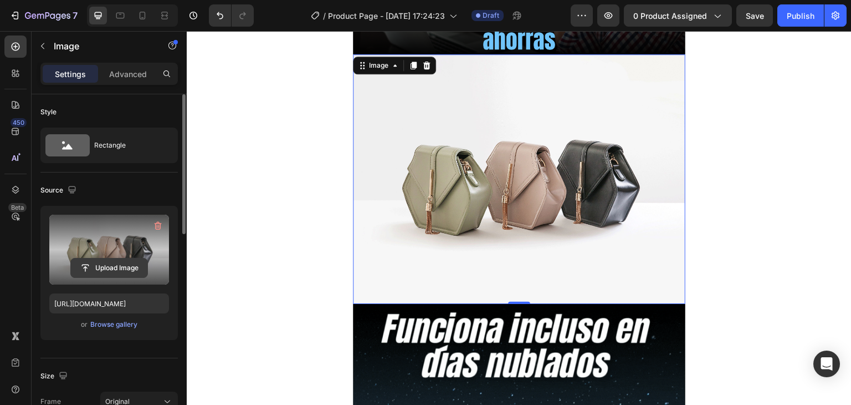
click at [116, 268] on input "file" at bounding box center [109, 267] width 76 height 19
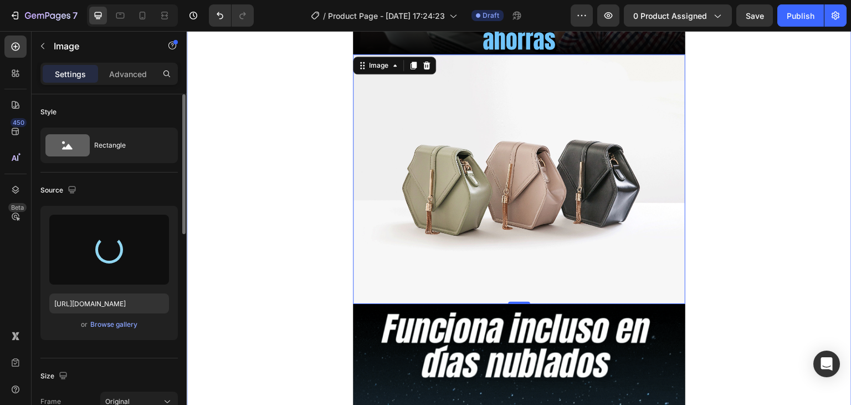
type input "[URL][DOMAIN_NAME]"
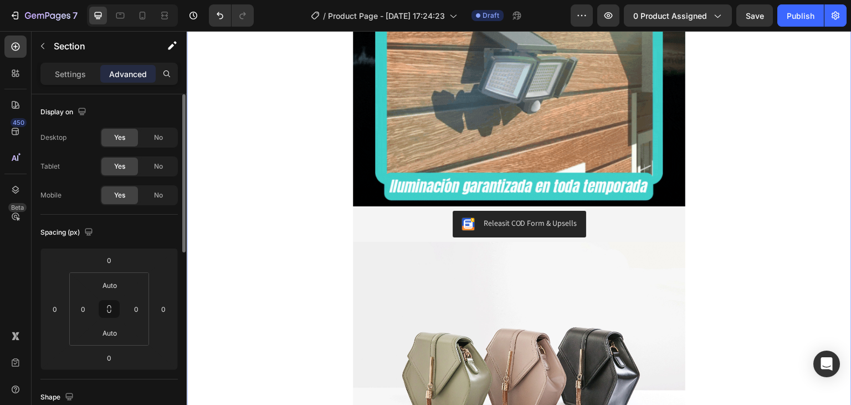
scroll to position [2410, 0]
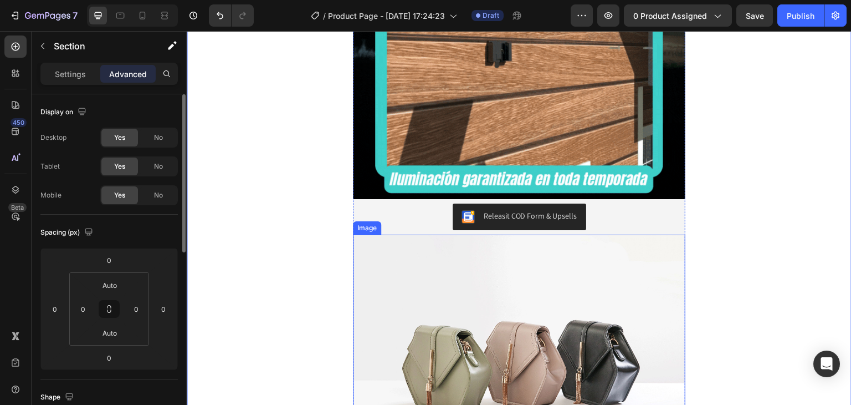
click at [482, 275] on img at bounding box center [519, 358] width 333 height 249
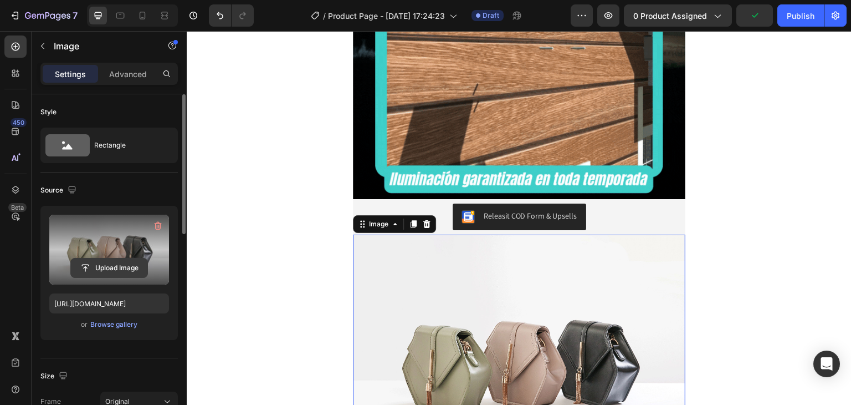
click at [131, 268] on input "file" at bounding box center [109, 267] width 76 height 19
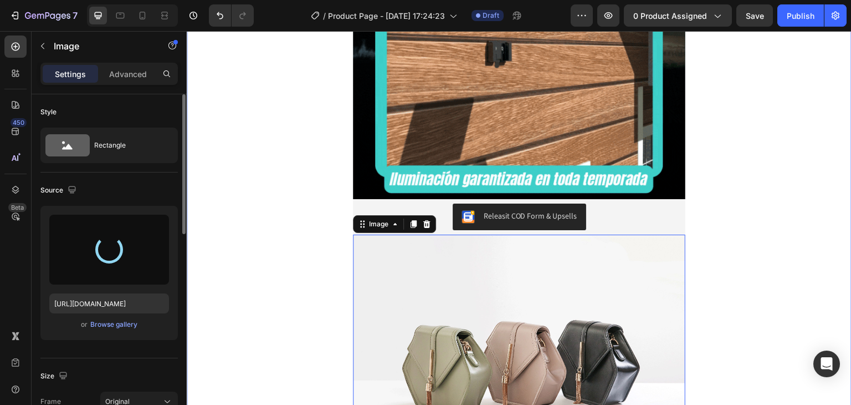
type input "[URL][DOMAIN_NAME]"
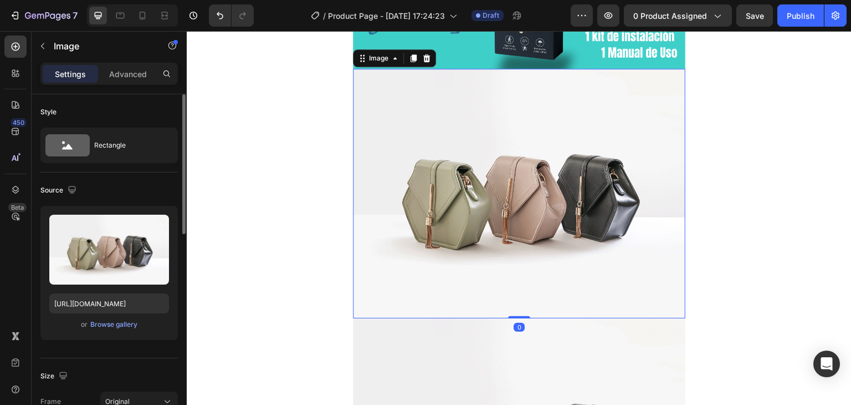
scroll to position [3182, 0]
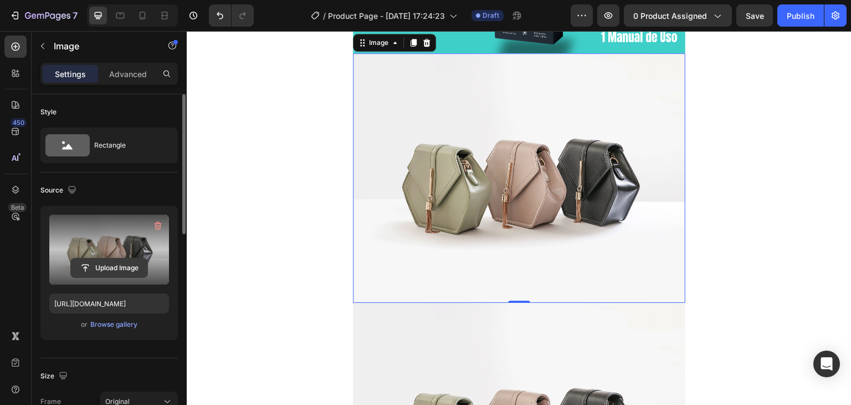
click at [114, 263] on input "file" at bounding box center [109, 267] width 76 height 19
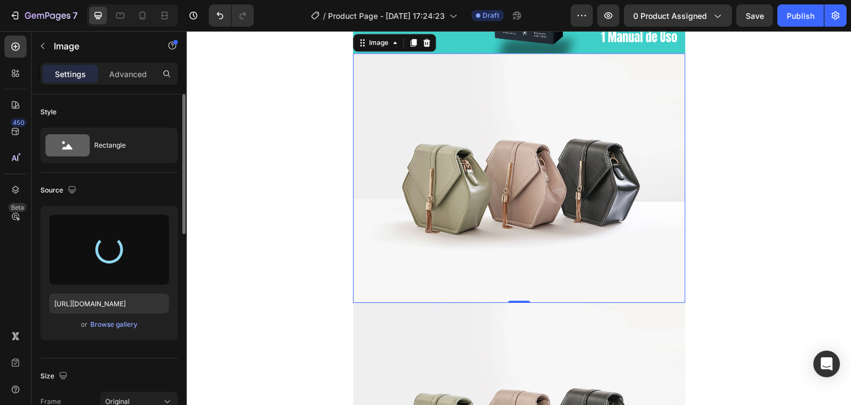
type input "[URL][DOMAIN_NAME]"
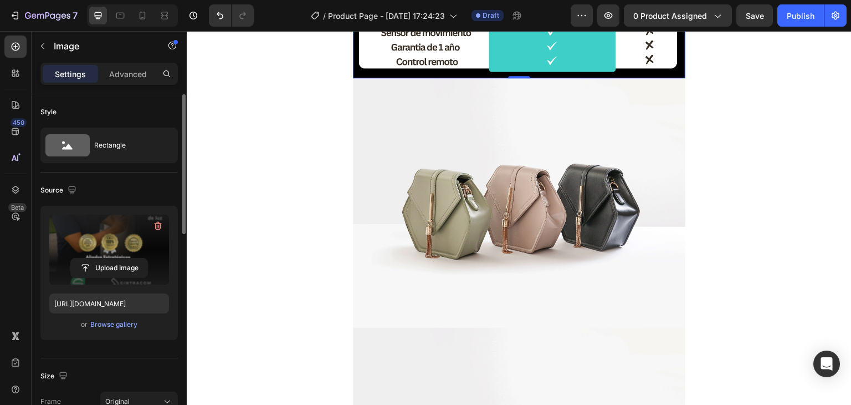
scroll to position [3754, 0]
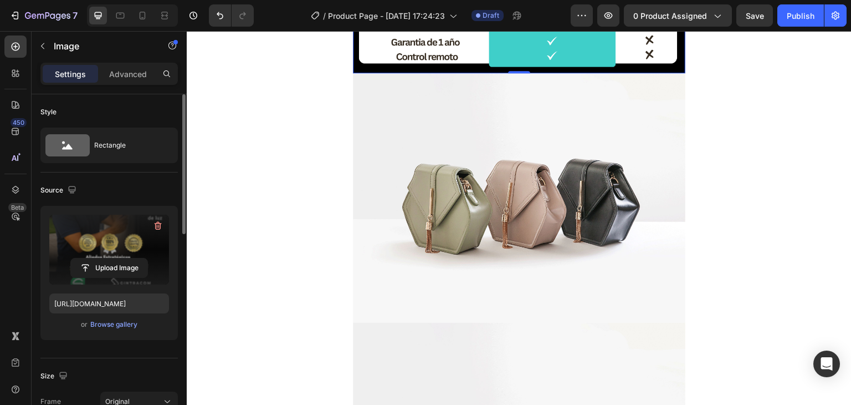
click at [558, 207] on img at bounding box center [519, 197] width 333 height 249
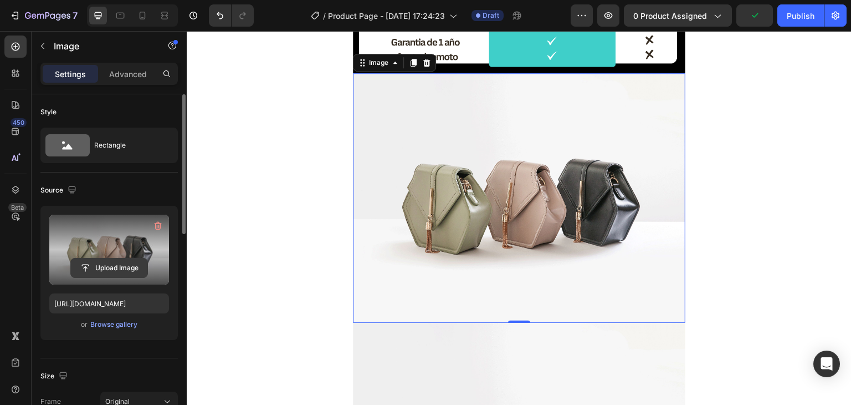
click at [127, 270] on input "file" at bounding box center [109, 267] width 76 height 19
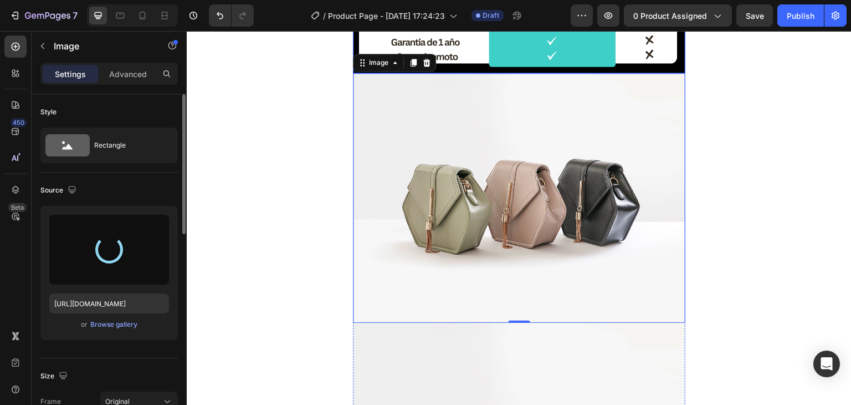
type input "[URL][DOMAIN_NAME]"
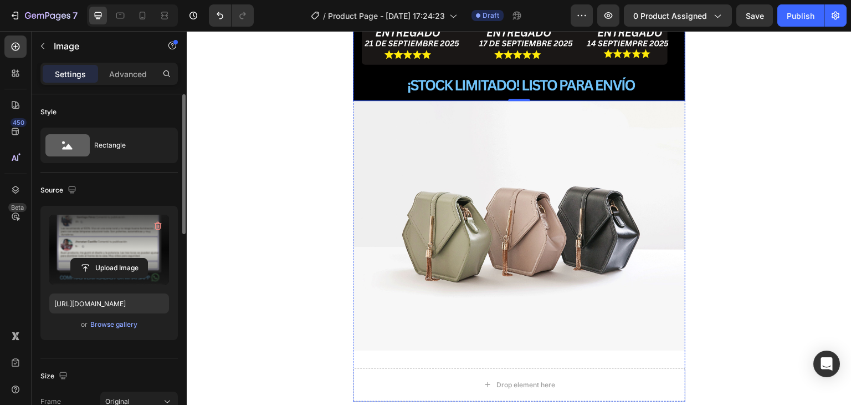
scroll to position [4318, 0]
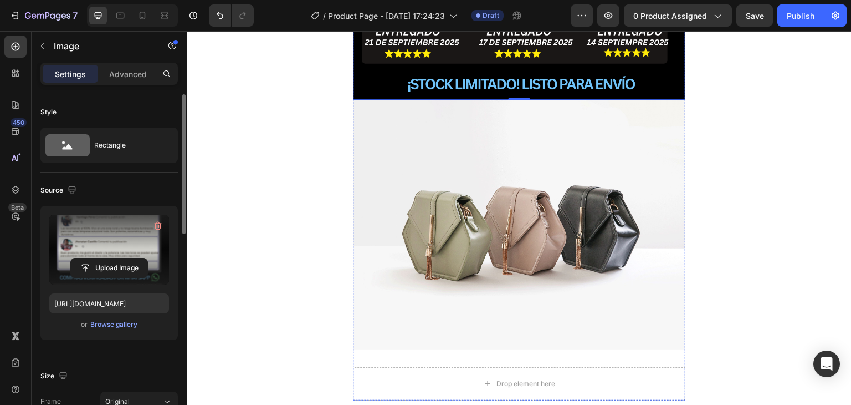
click at [547, 249] on img at bounding box center [519, 224] width 333 height 249
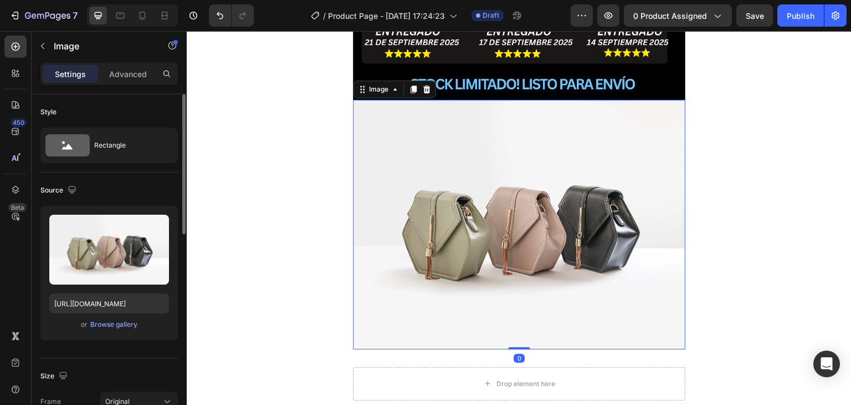
click at [549, 205] on img at bounding box center [519, 224] width 333 height 249
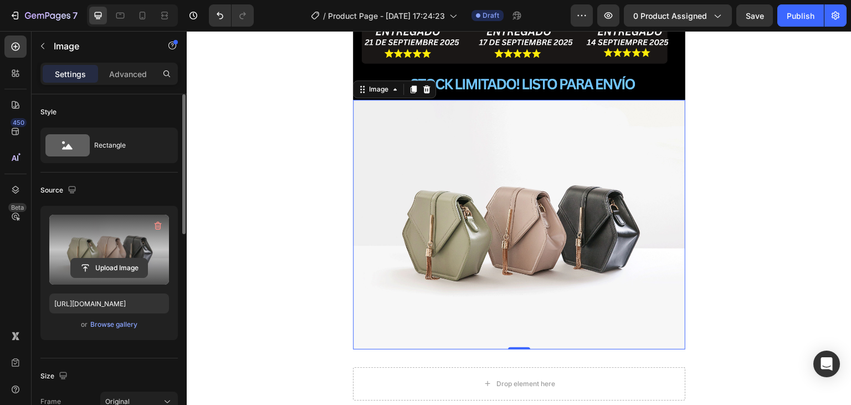
click at [119, 263] on input "file" at bounding box center [109, 267] width 76 height 19
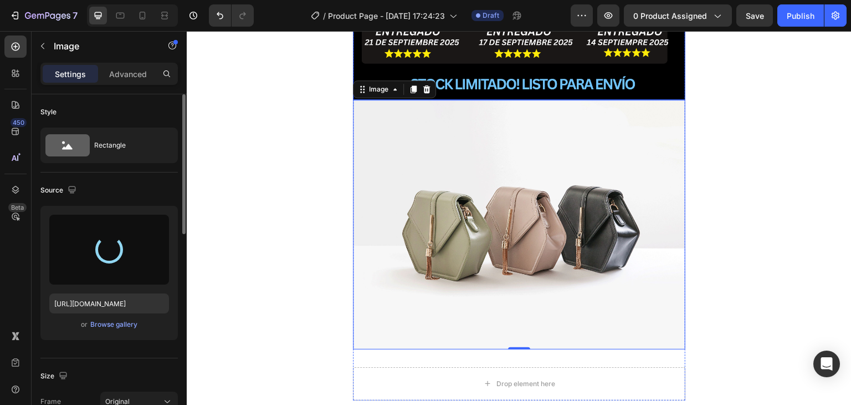
type input "[URL][DOMAIN_NAME]"
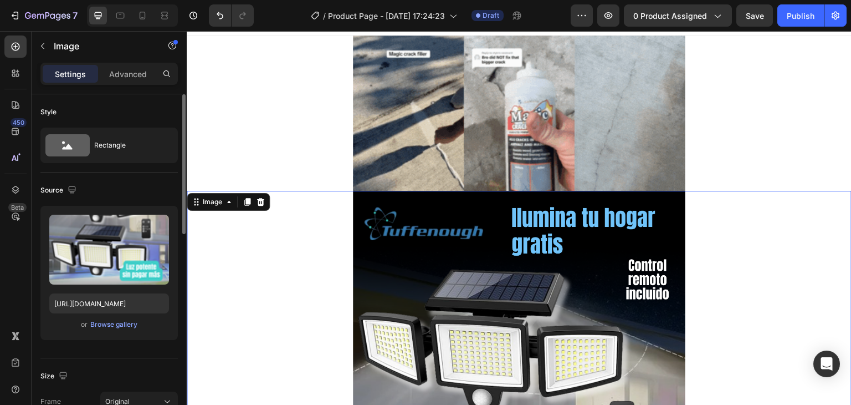
scroll to position [17, 0]
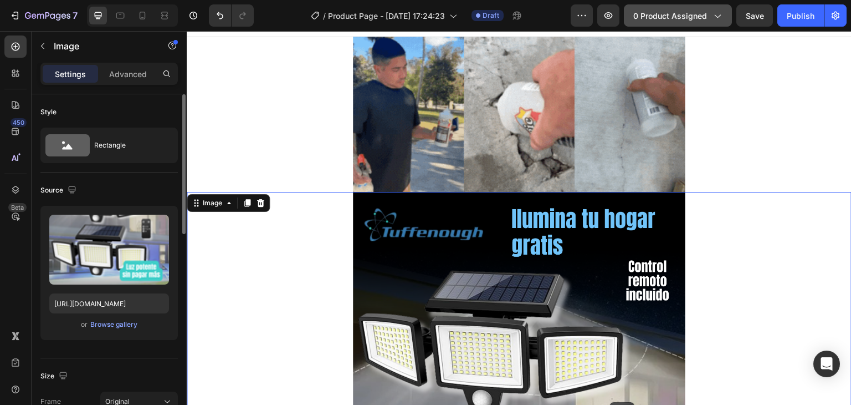
click at [723, 19] on icon "button" at bounding box center [717, 15] width 11 height 11
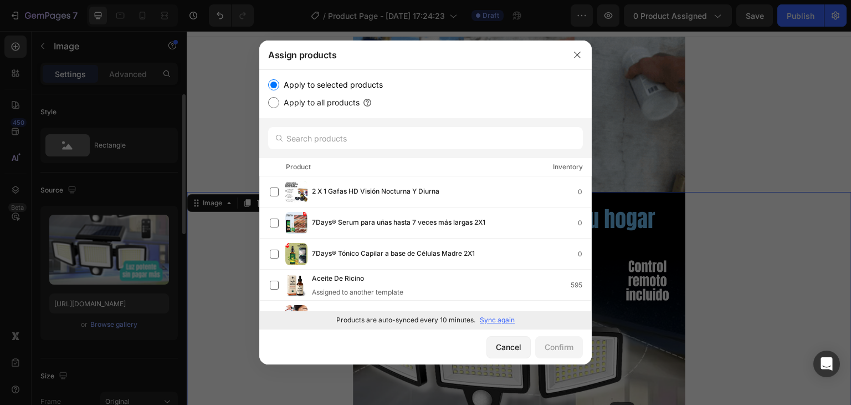
click at [488, 321] on p "Sync again" at bounding box center [497, 320] width 35 height 10
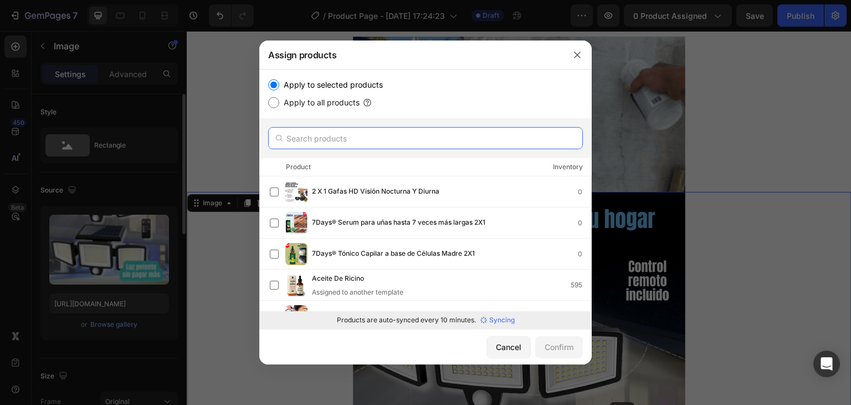
click at [385, 137] on input "text" at bounding box center [425, 138] width 315 height 22
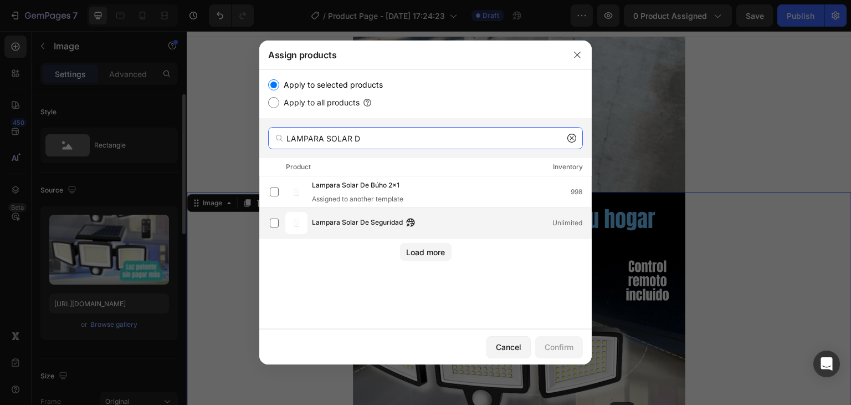
type input "LAMPARA SOLAR D"
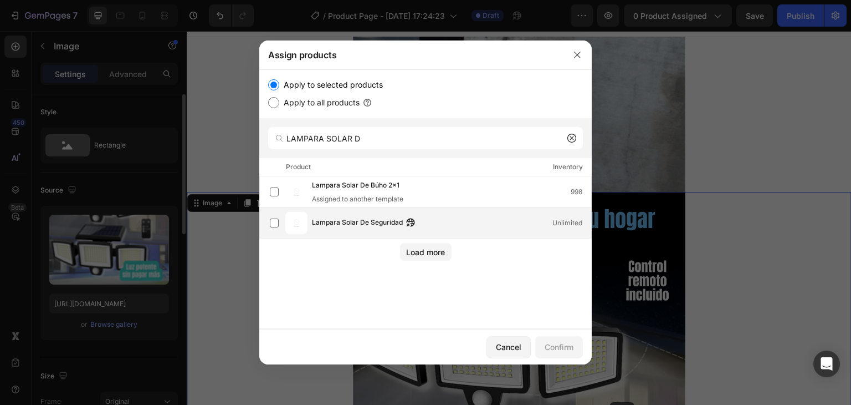
click at [469, 226] on div "Lampara Solar De Seguridad Unlimited" at bounding box center [451, 223] width 279 height 12
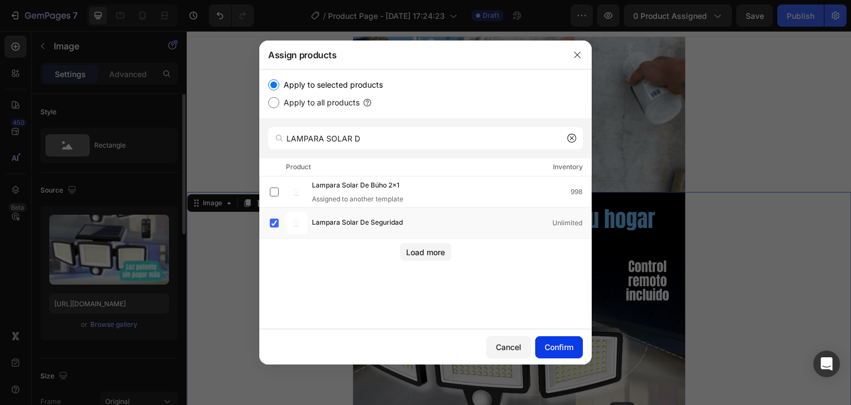
click at [559, 344] on div "Confirm" at bounding box center [559, 347] width 29 height 12
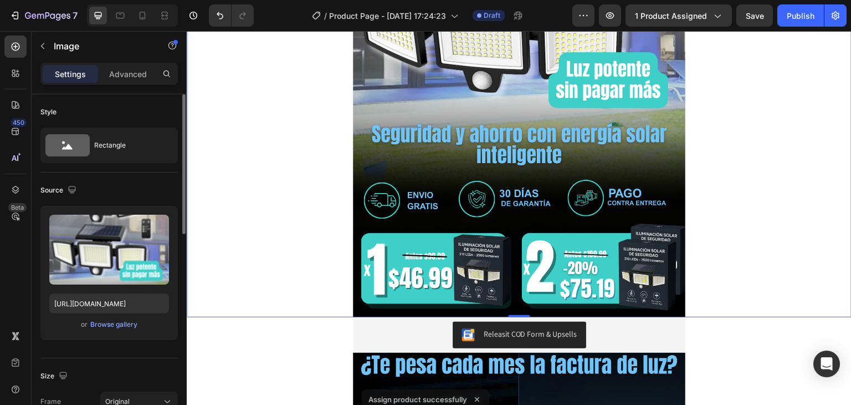
scroll to position [489, 0]
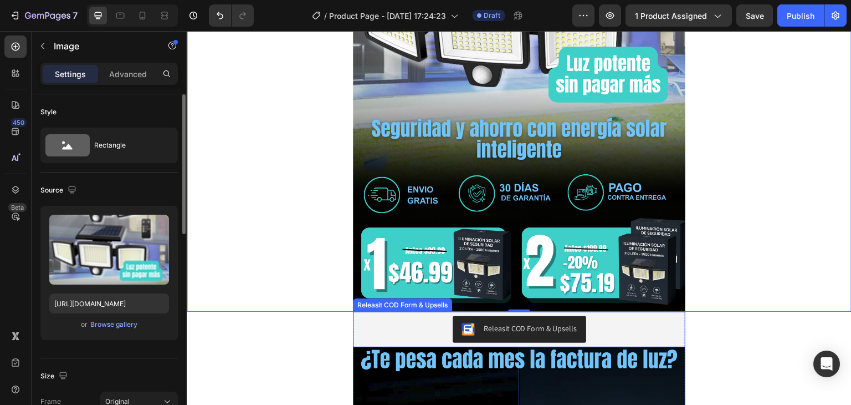
click at [374, 326] on div "Releasit COD Form & Upsells" at bounding box center [519, 329] width 324 height 27
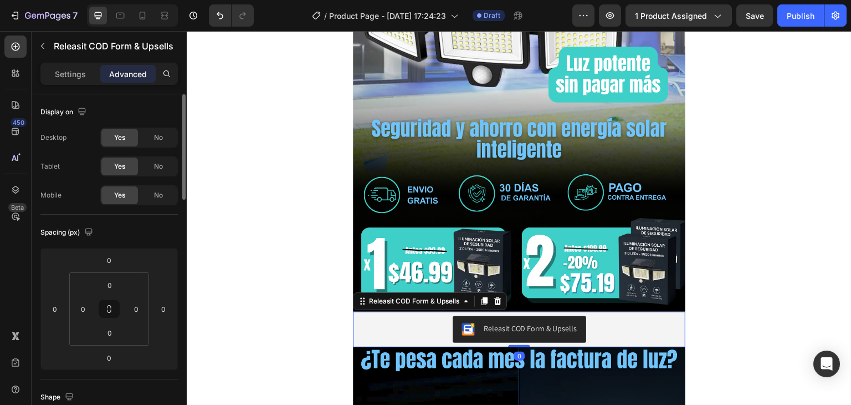
click at [382, 324] on div "Releasit COD Form & Upsells" at bounding box center [519, 329] width 324 height 27
click at [73, 74] on p "Settings" at bounding box center [70, 74] width 31 height 12
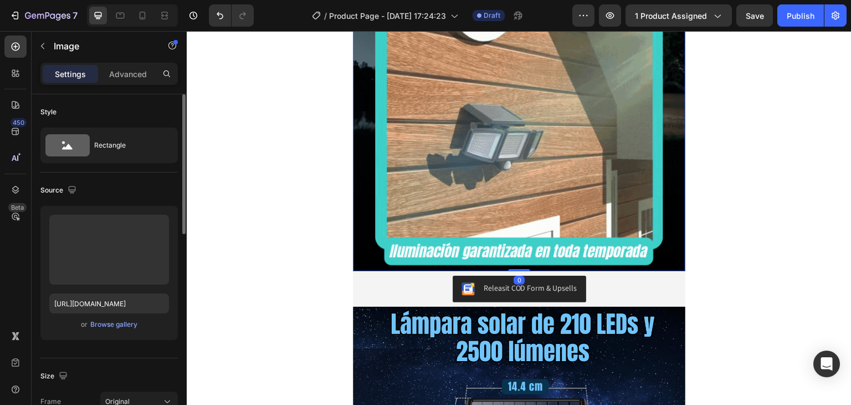
scroll to position [2344, 0]
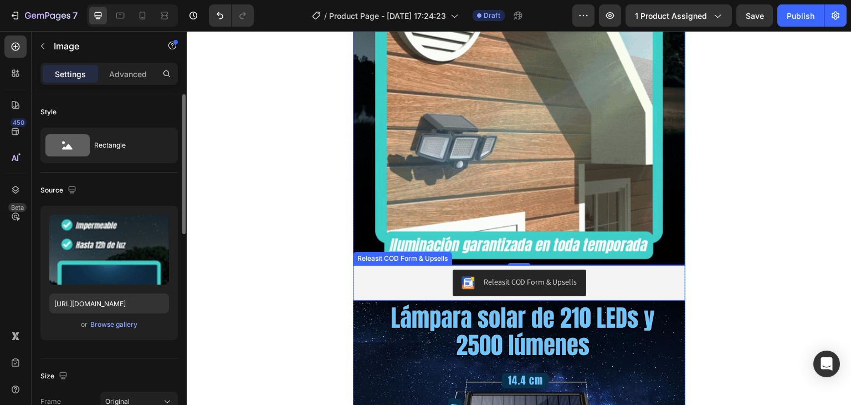
click at [415, 282] on div "Releasit COD Form & Upsells" at bounding box center [519, 282] width 324 height 27
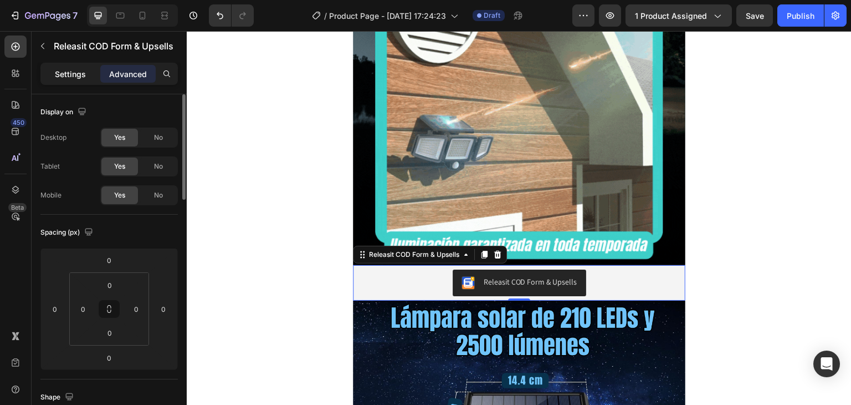
click at [69, 76] on p "Settings" at bounding box center [70, 74] width 31 height 12
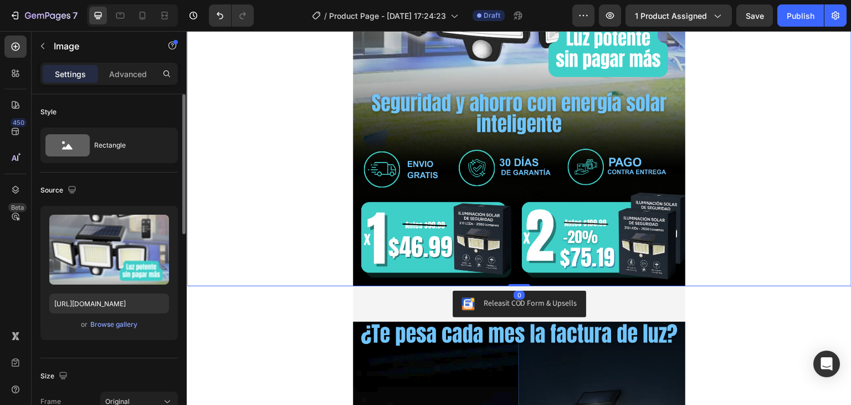
scroll to position [514, 0]
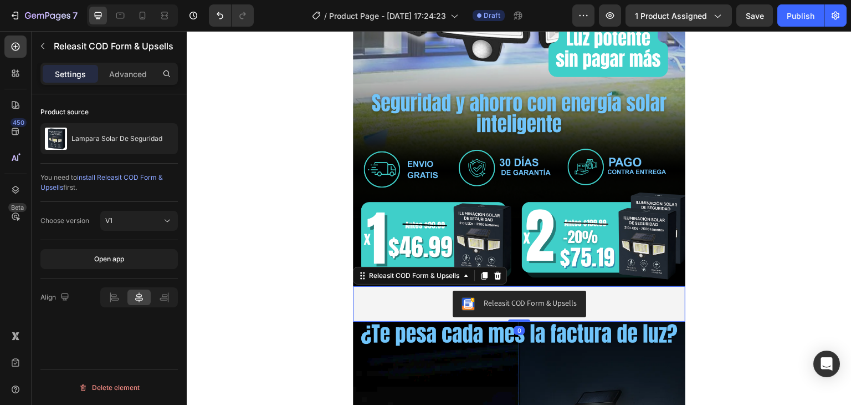
click at [402, 298] on div "Releasit COD Form & Upsells" at bounding box center [519, 303] width 324 height 27
click at [422, 275] on div "Releasit COD Form & Upsells" at bounding box center [414, 275] width 95 height 10
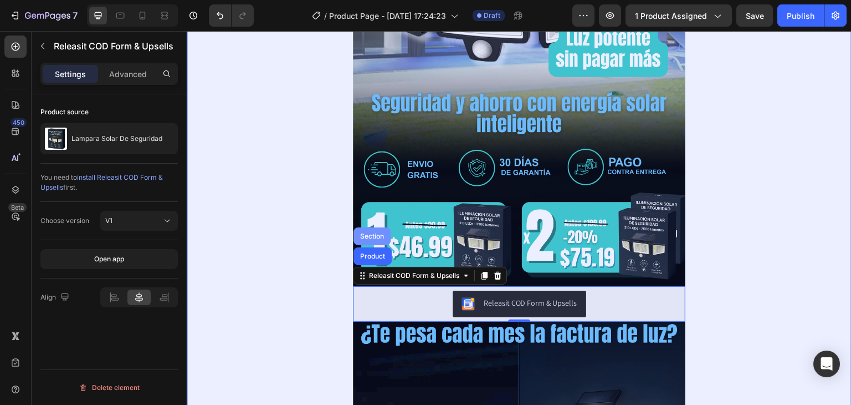
click at [374, 229] on div "Section" at bounding box center [372, 236] width 37 height 18
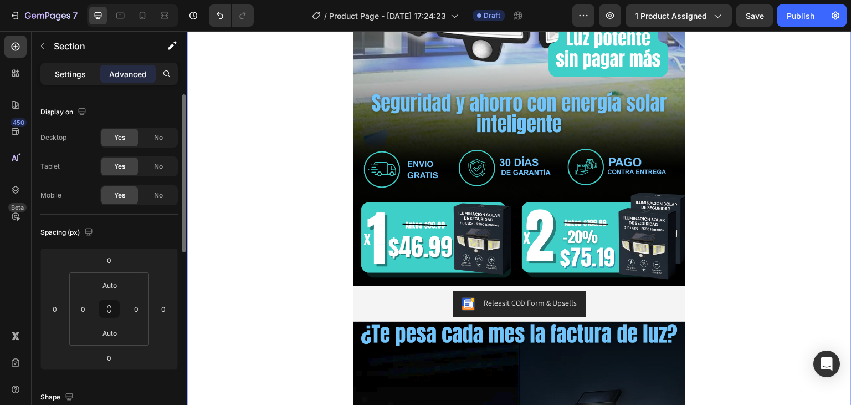
click at [73, 75] on p "Settings" at bounding box center [70, 74] width 31 height 12
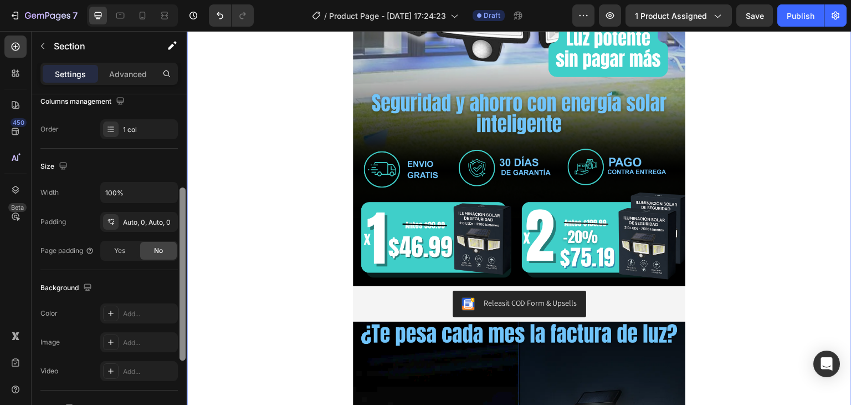
scroll to position [208, 0]
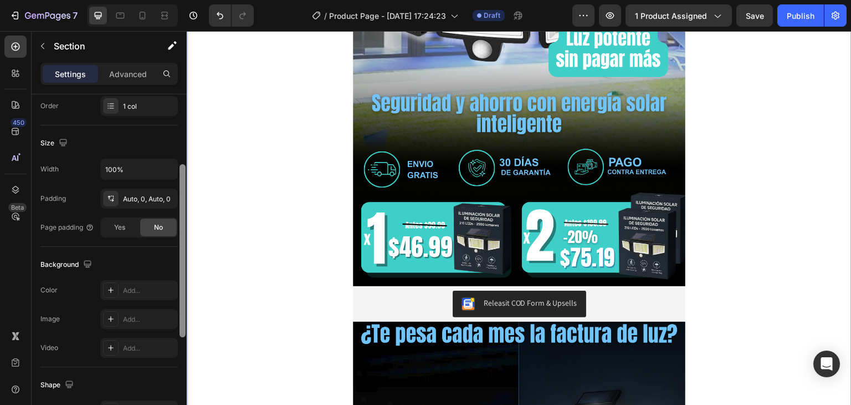
drag, startPoint x: 180, startPoint y: 200, endPoint x: 180, endPoint y: 305, distance: 105.3
click at [180, 305] on div at bounding box center [183, 250] width 6 height 173
click at [113, 292] on icon at bounding box center [110, 289] width 9 height 9
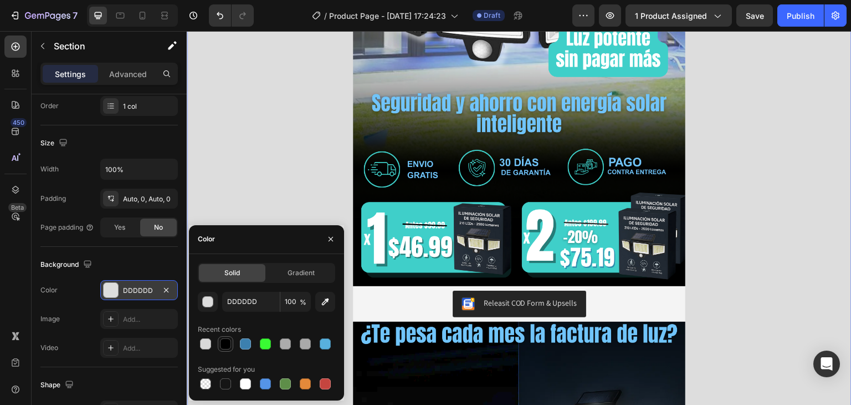
click at [224, 345] on div at bounding box center [225, 343] width 11 height 11
type input "000000"
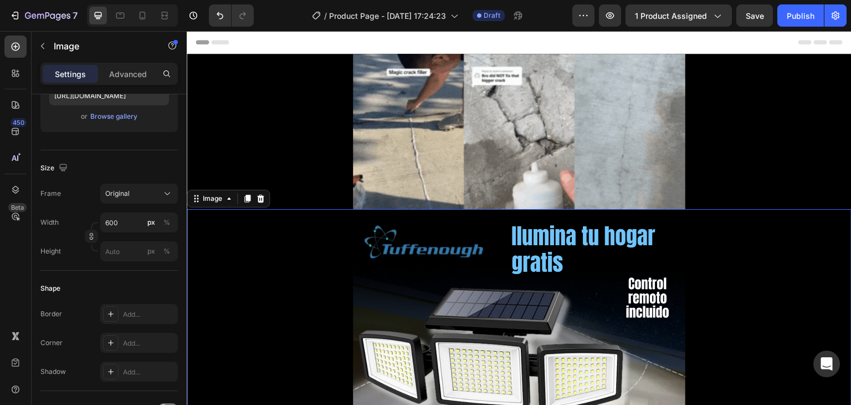
scroll to position [0, 0]
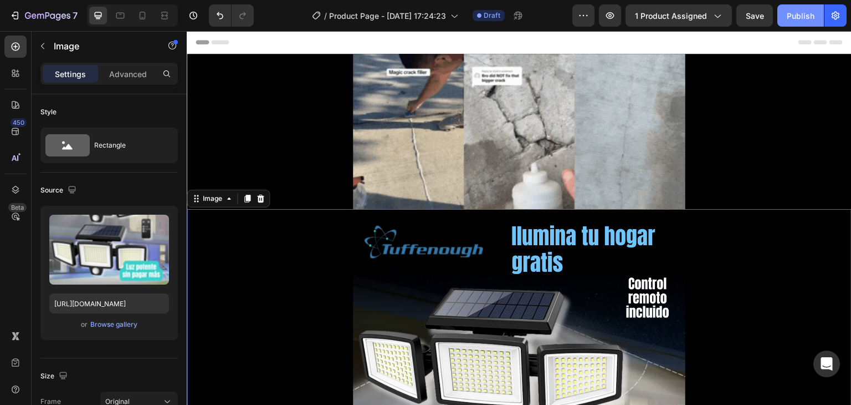
click at [801, 13] on div "Publish" at bounding box center [801, 16] width 28 height 12
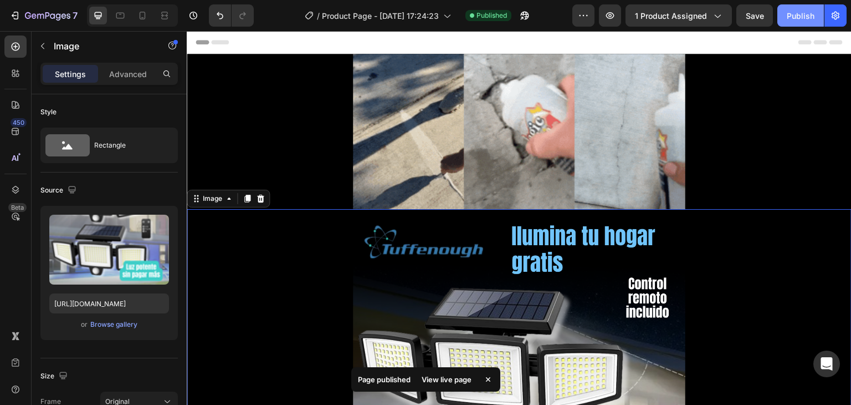
click at [800, 14] on div "Publish" at bounding box center [801, 16] width 28 height 12
